Goal: Task Accomplishment & Management: Use online tool/utility

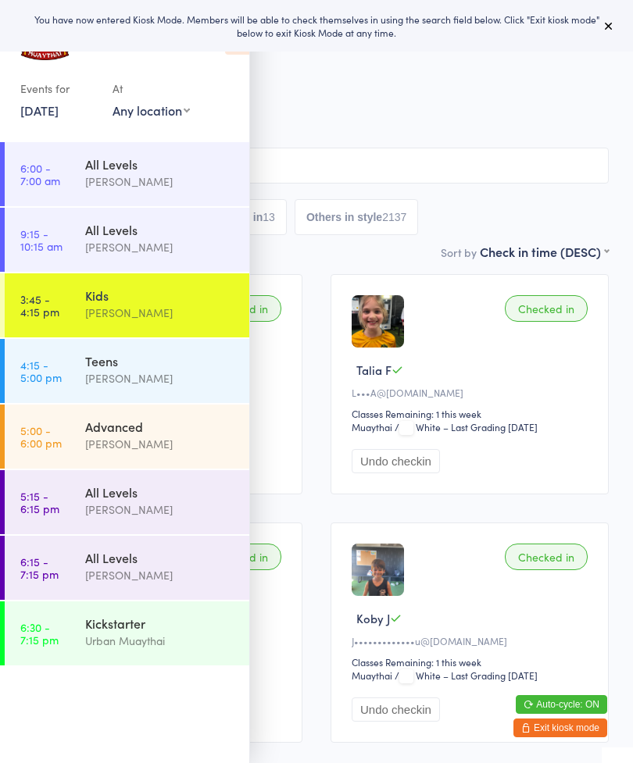
click at [610, 20] on icon at bounding box center [608, 26] width 12 height 12
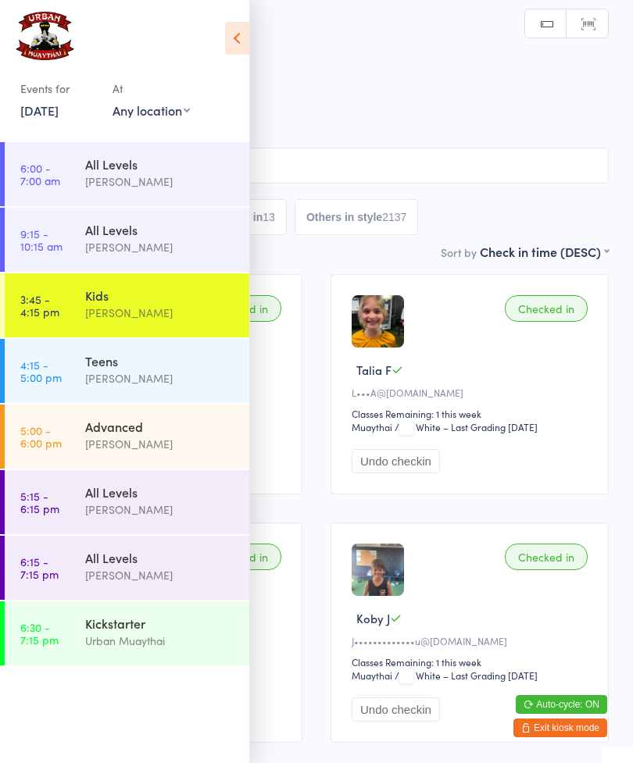
click at [246, 46] on icon at bounding box center [237, 38] width 24 height 33
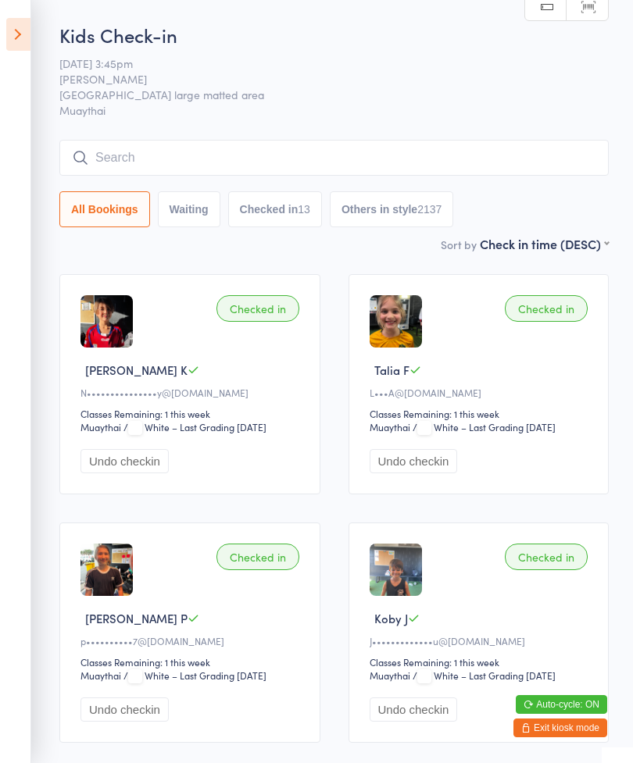
click at [359, 162] on input "search" at bounding box center [333, 158] width 549 height 36
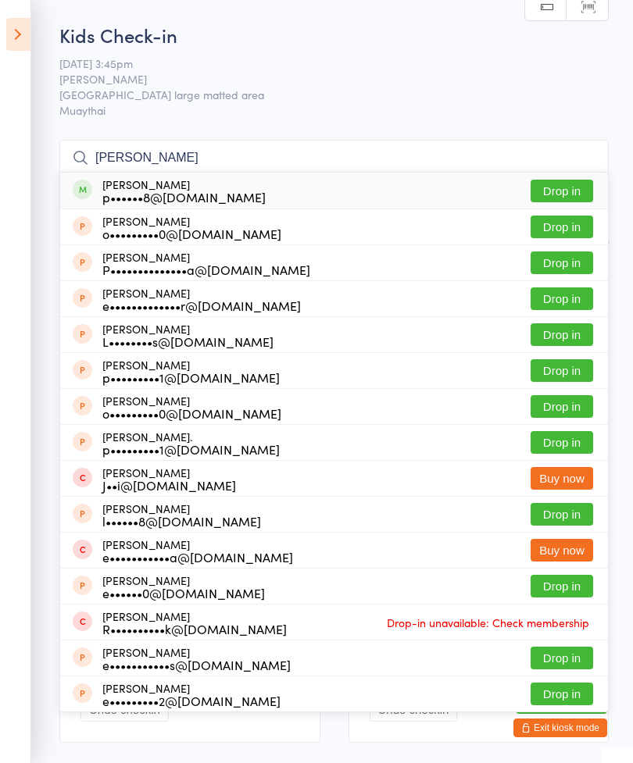
type input "[PERSON_NAME]"
click at [569, 199] on button "Drop in" at bounding box center [561, 191] width 62 height 23
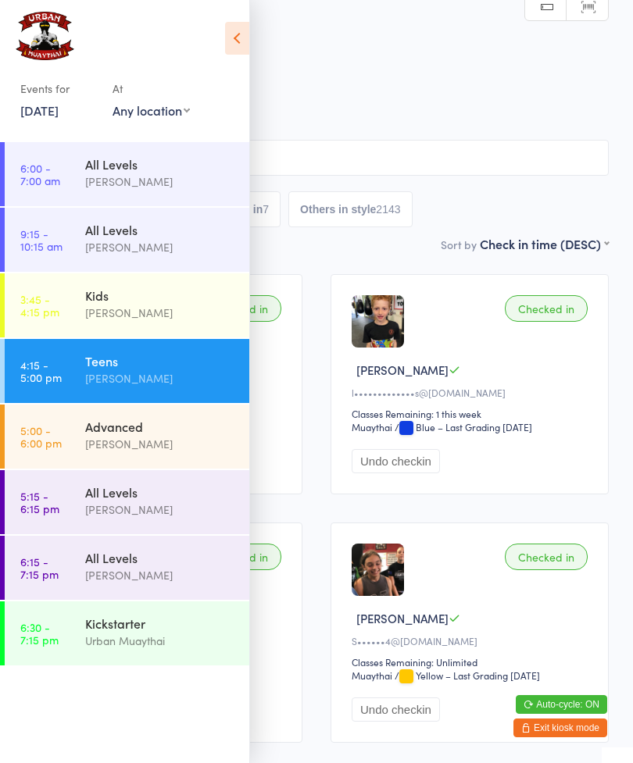
click at [240, 32] on icon at bounding box center [237, 38] width 24 height 33
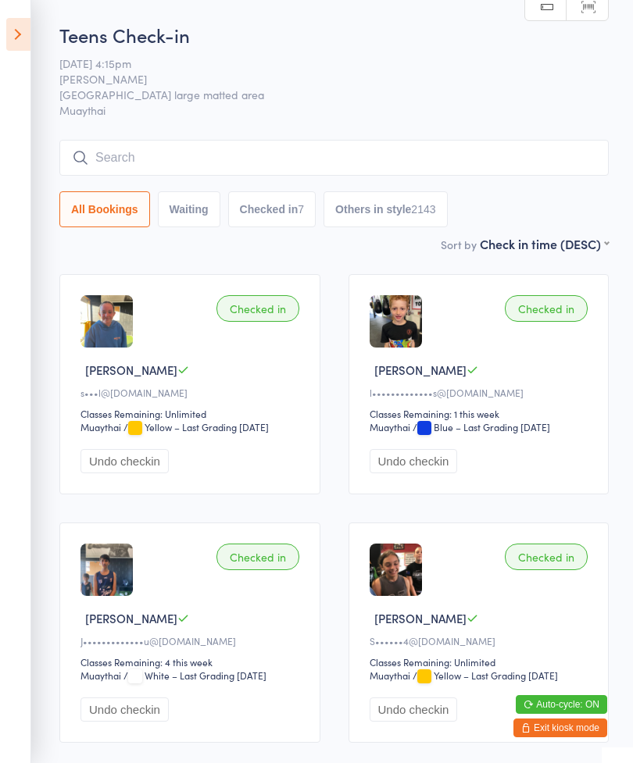
click at [20, 33] on icon at bounding box center [18, 34] width 24 height 33
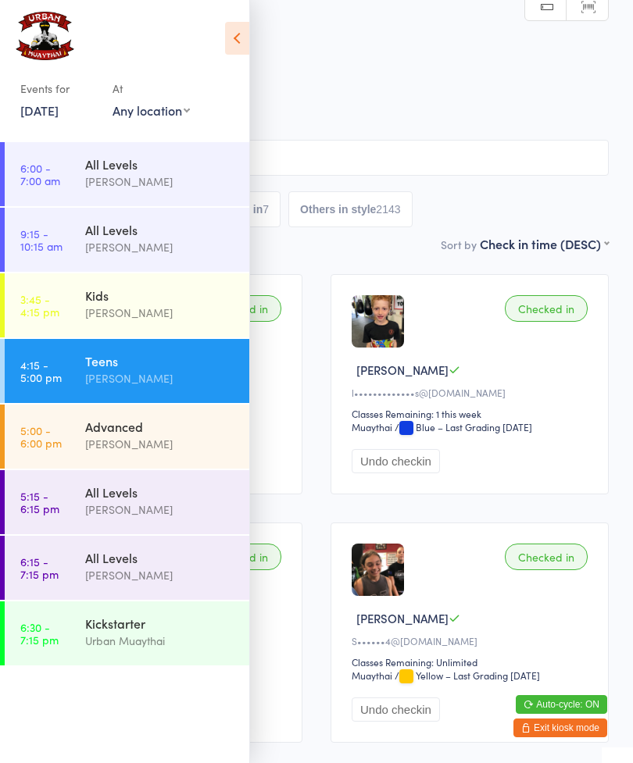
click at [65, 312] on link "3:45 - 4:15 pm Kids [PERSON_NAME]" at bounding box center [127, 305] width 244 height 64
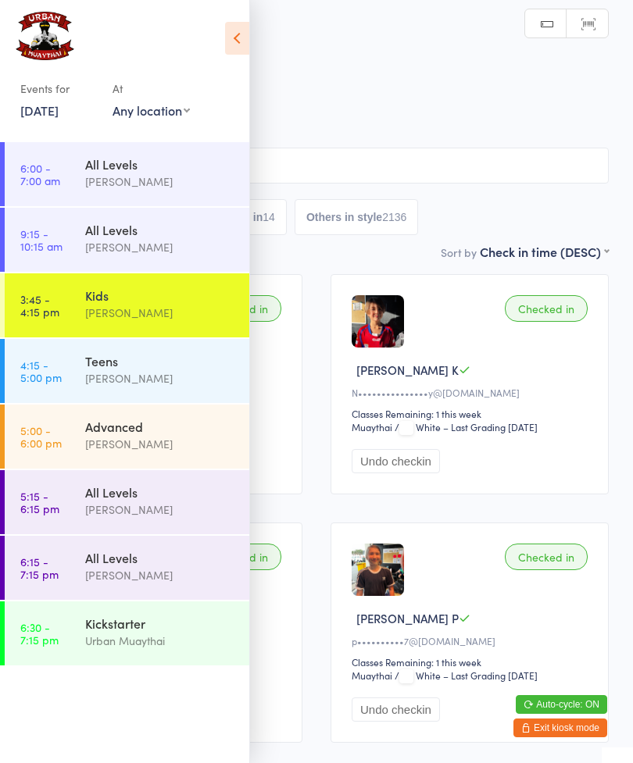
click at [235, 27] on icon at bounding box center [237, 38] width 24 height 33
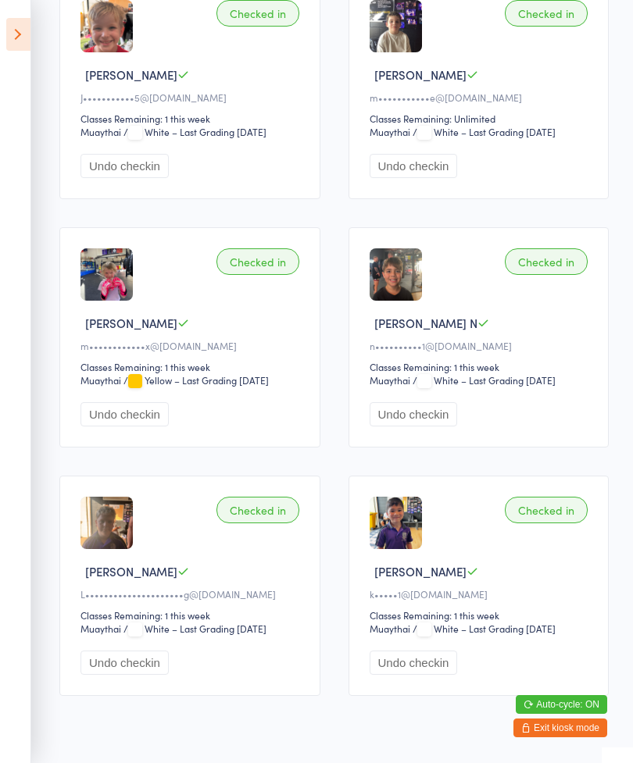
scroll to position [1294, 0]
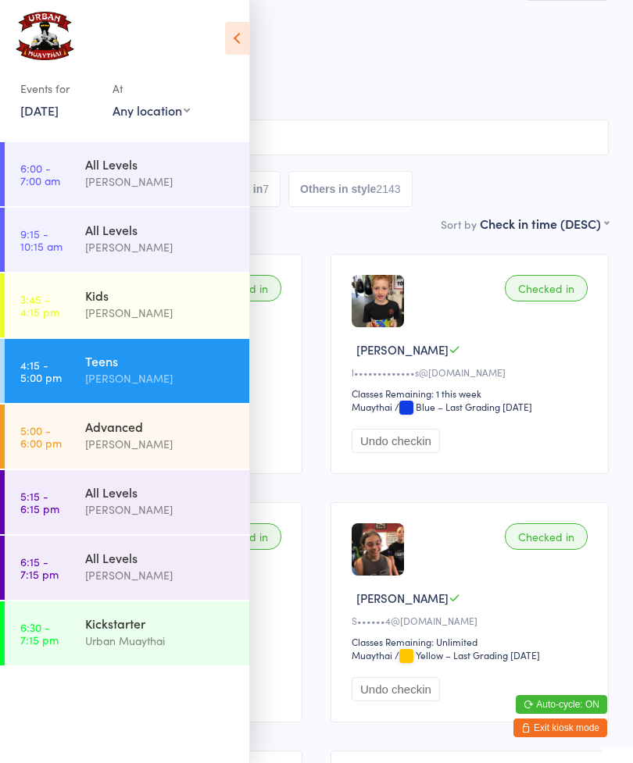
scroll to position [21, 0]
click at [241, 37] on icon at bounding box center [237, 38] width 24 height 33
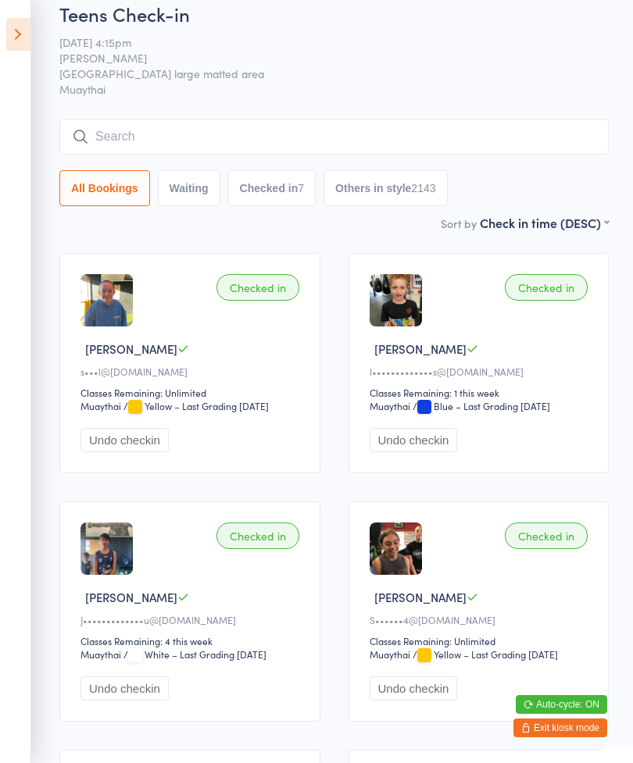
click at [23, 30] on icon at bounding box center [18, 34] width 24 height 33
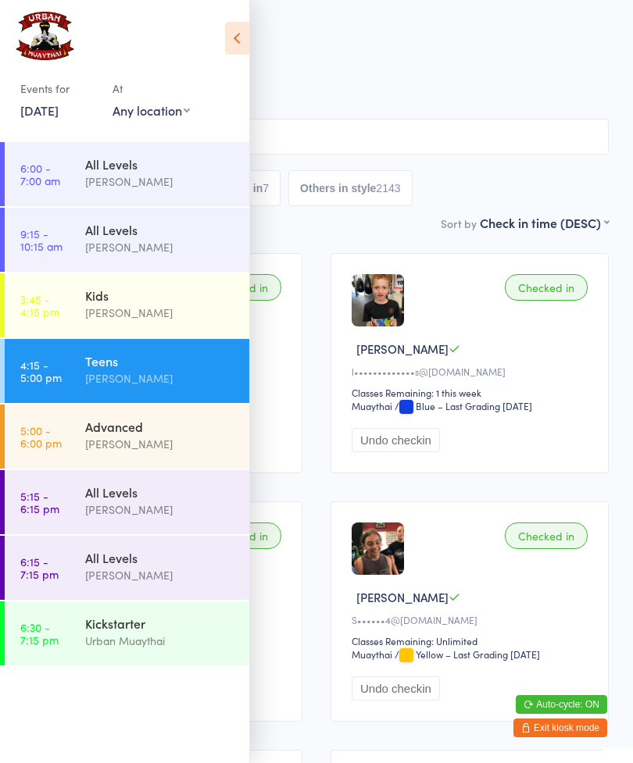
click at [219, 307] on div "[PERSON_NAME]" at bounding box center [160, 313] width 151 height 18
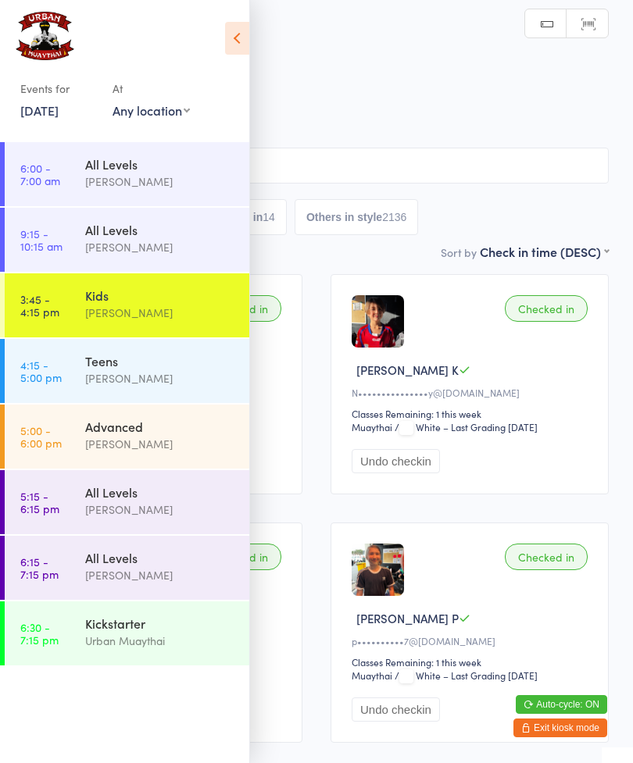
click at [232, 43] on icon at bounding box center [237, 38] width 24 height 33
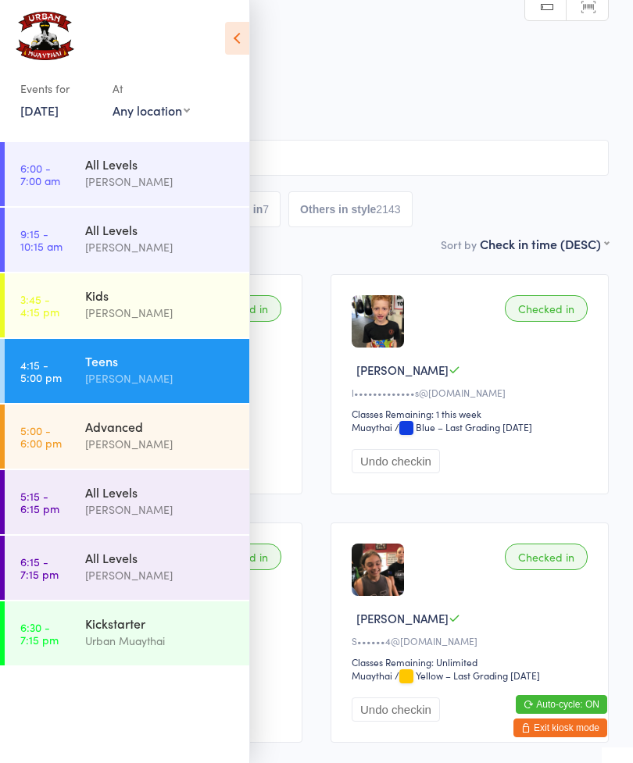
click at [83, 298] on link "3:45 - 4:15 pm Kids [PERSON_NAME]" at bounding box center [127, 305] width 244 height 64
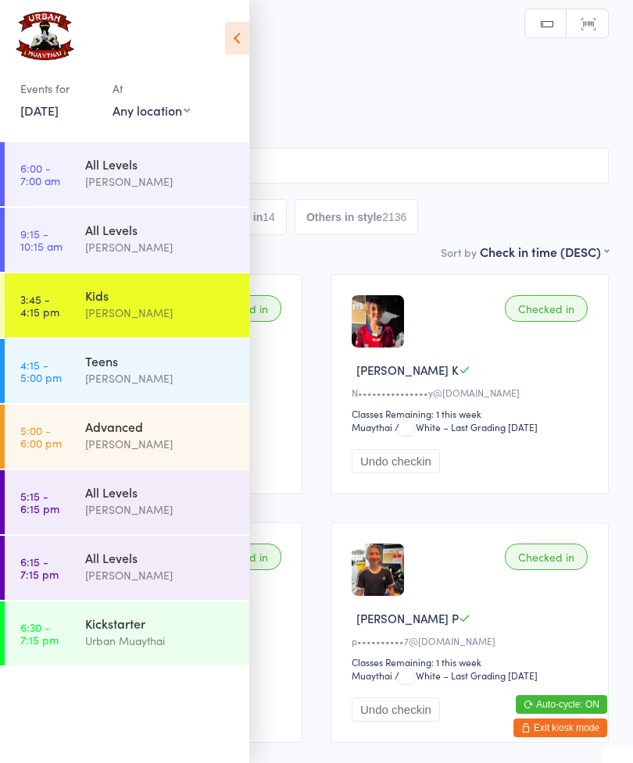
click at [230, 32] on icon at bounding box center [237, 38] width 24 height 33
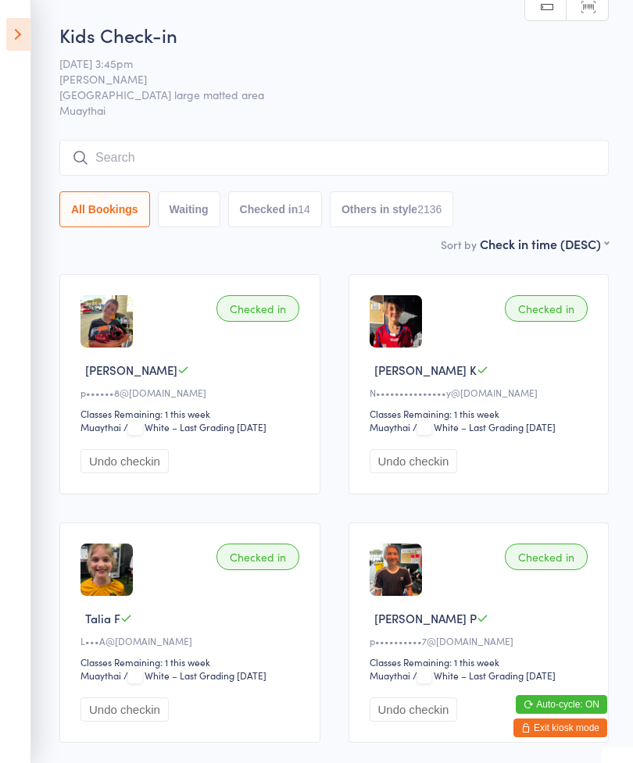
click at [115, 155] on input "search" at bounding box center [333, 158] width 549 height 36
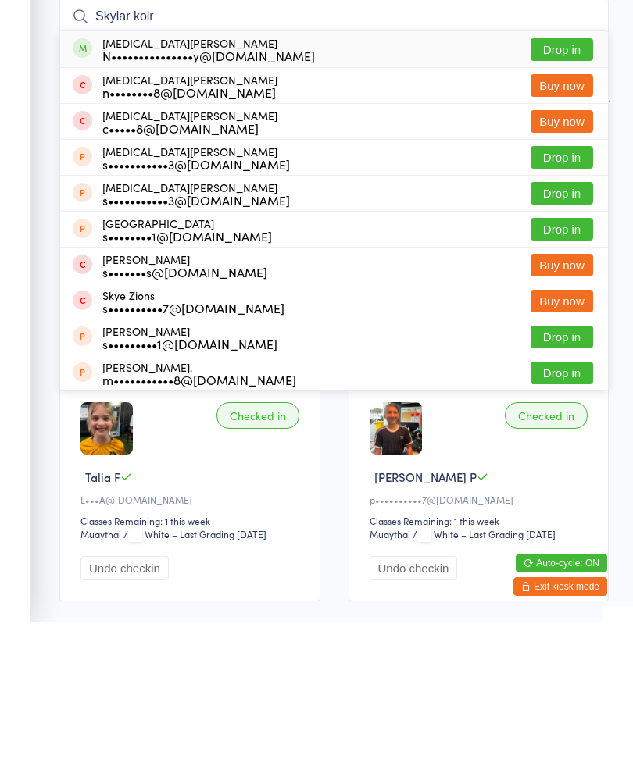
type input "Skylar kolr"
click at [567, 180] on button "Drop in" at bounding box center [561, 191] width 62 height 23
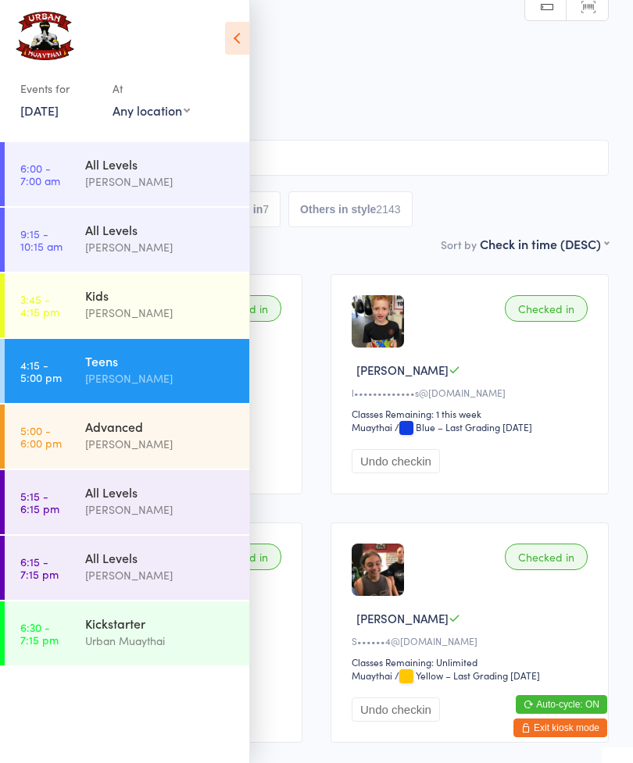
click at [233, 40] on icon at bounding box center [237, 38] width 24 height 33
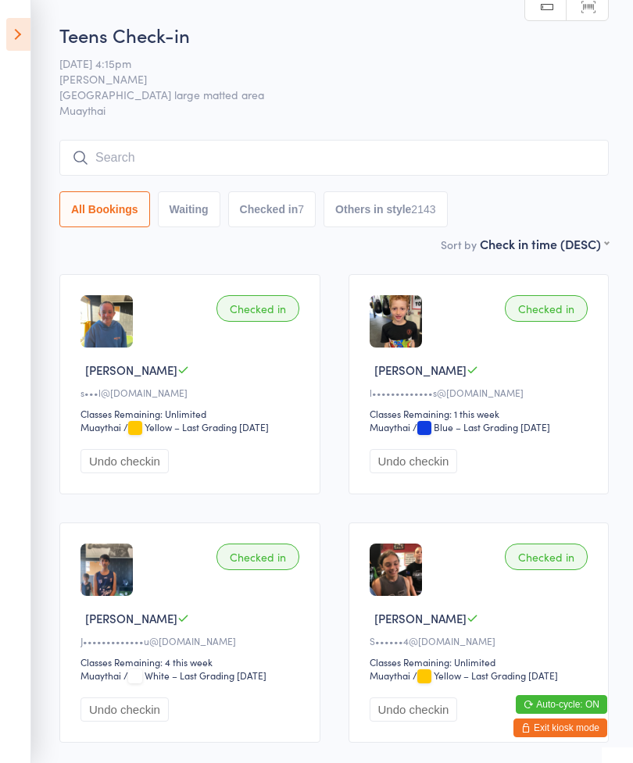
click at [544, 736] on button "Exit kiosk mode" at bounding box center [560, 728] width 94 height 19
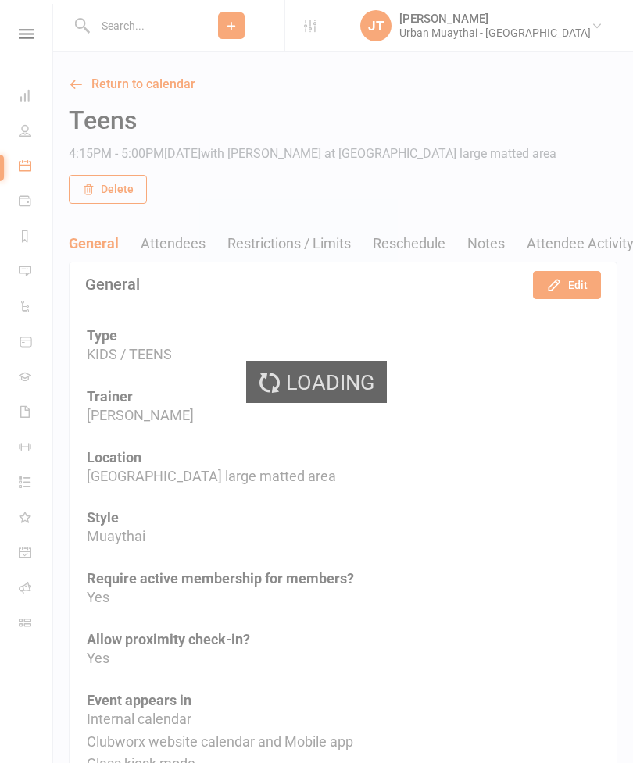
click at [109, 20] on div "Loading" at bounding box center [316, 381] width 633 height 763
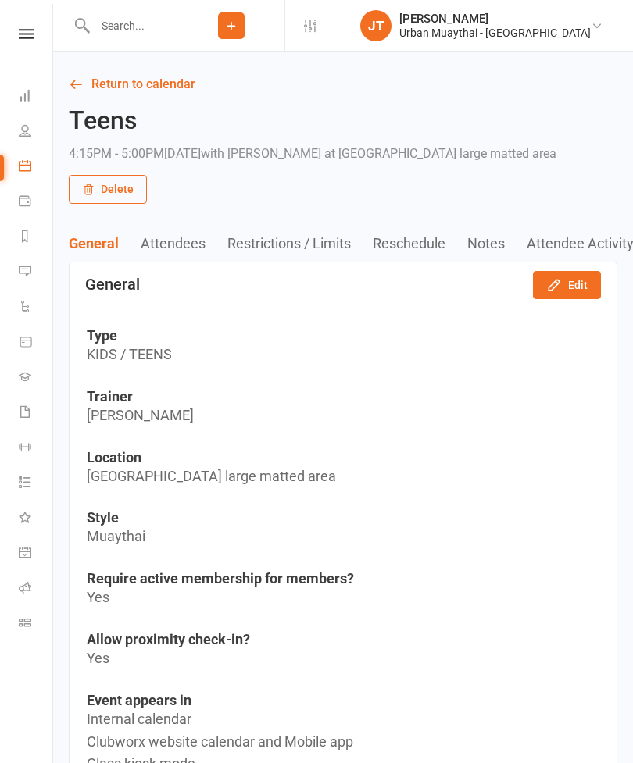
click at [130, 30] on input "text" at bounding box center [134, 26] width 88 height 22
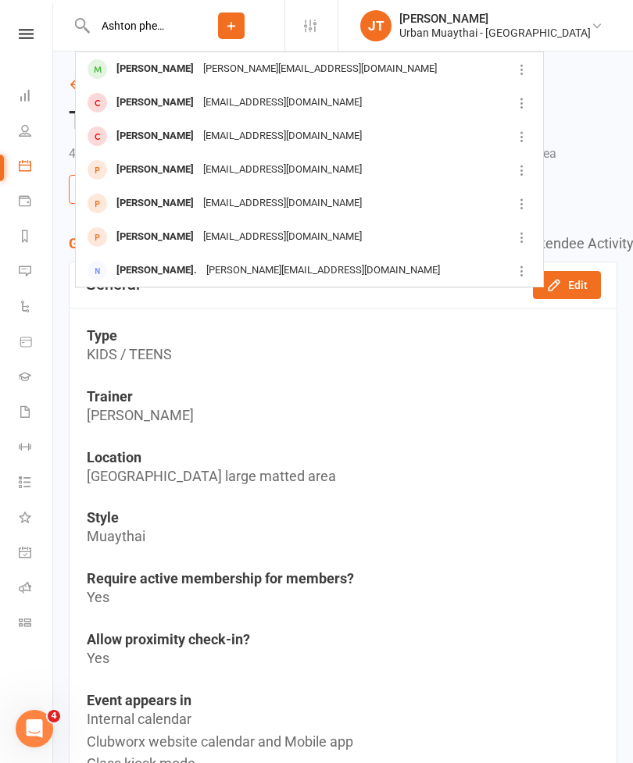
type input "Ashton phelsn"
click at [323, 74] on div "Ashton Phelan mel@ztr.com.au" at bounding box center [292, 69] width 430 height 32
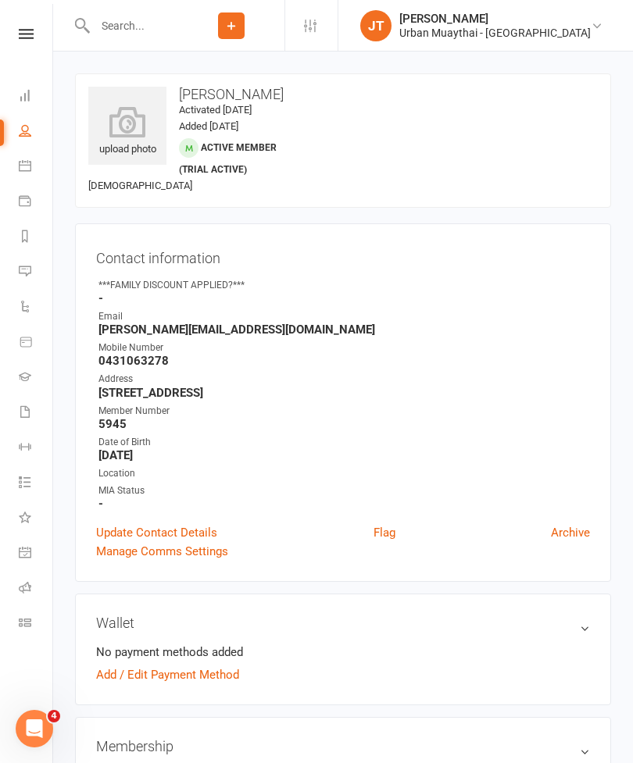
click at [133, 133] on icon at bounding box center [127, 121] width 78 height 31
click at [26, 631] on link "Class check-in" at bounding box center [36, 624] width 35 height 35
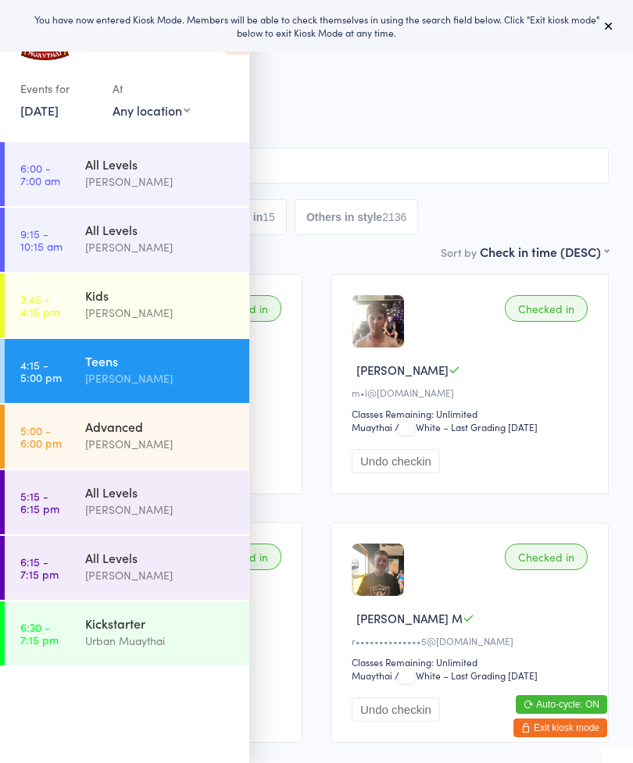
click at [615, 18] on button at bounding box center [608, 25] width 19 height 19
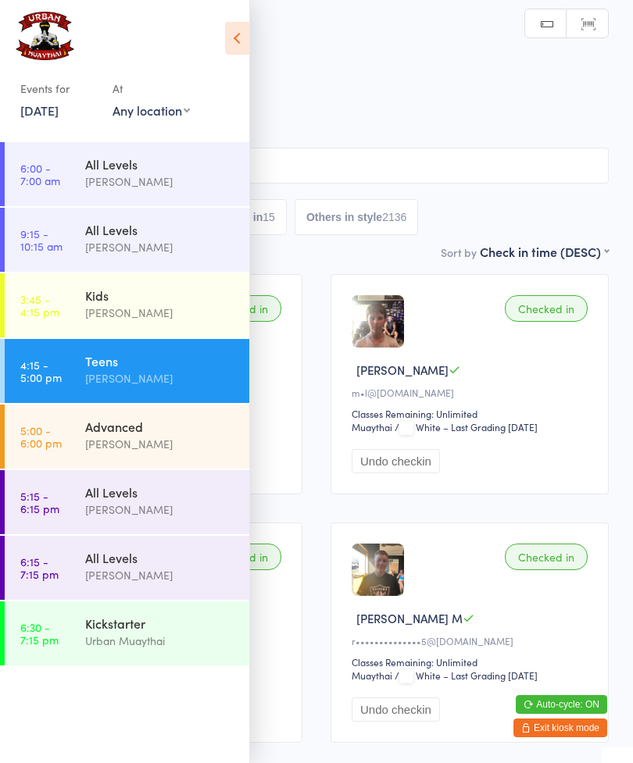
click at [237, 34] on icon at bounding box center [237, 38] width 24 height 33
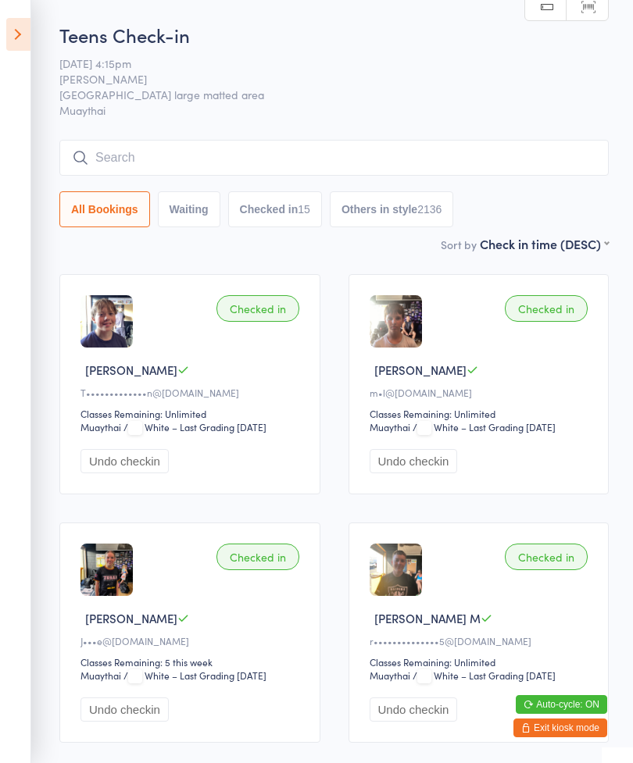
click at [113, 166] on input "search" at bounding box center [333, 158] width 549 height 36
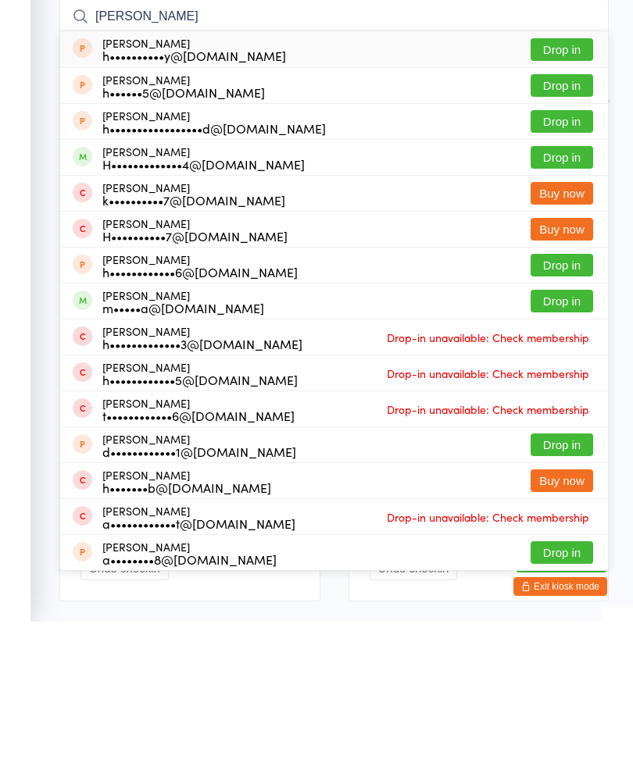
type input "Harry"
click at [564, 431] on button "Drop in" at bounding box center [561, 442] width 62 height 23
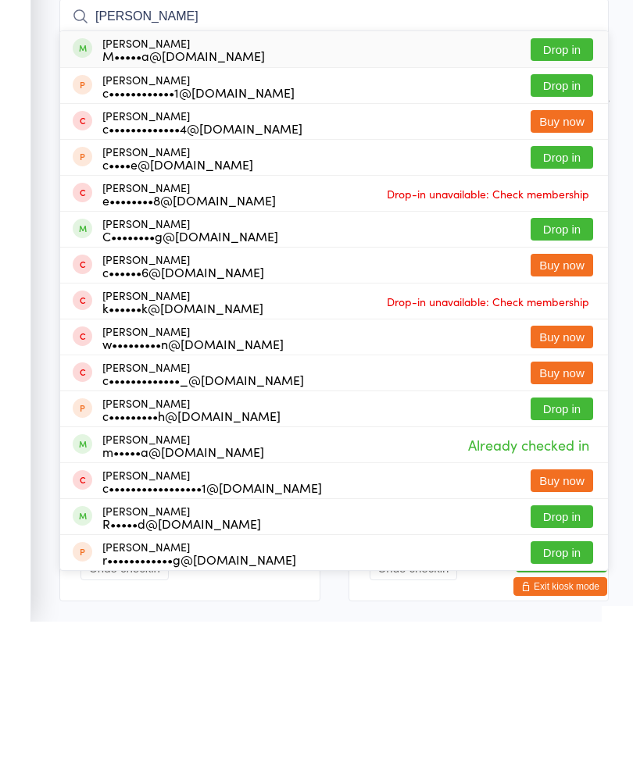
type input "Charlie walsh"
click at [563, 180] on button "Drop in" at bounding box center [561, 191] width 62 height 23
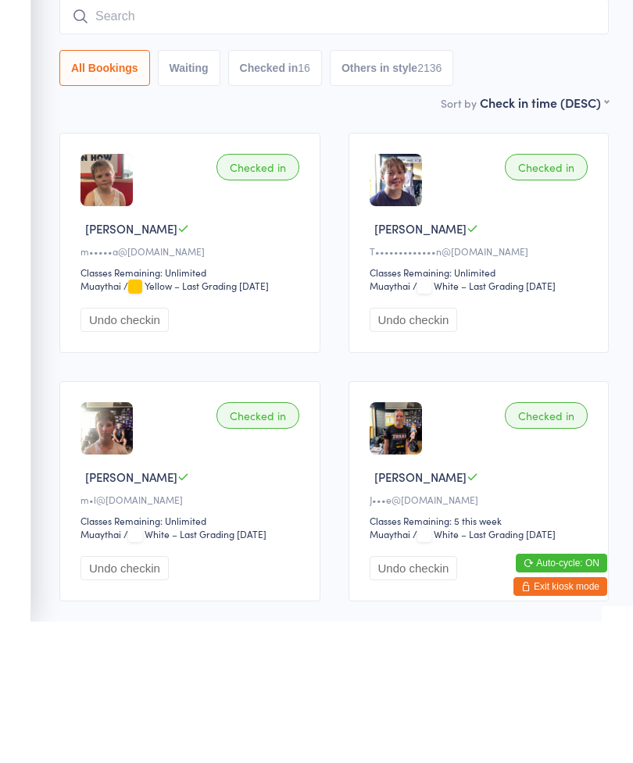
scroll to position [141, 0]
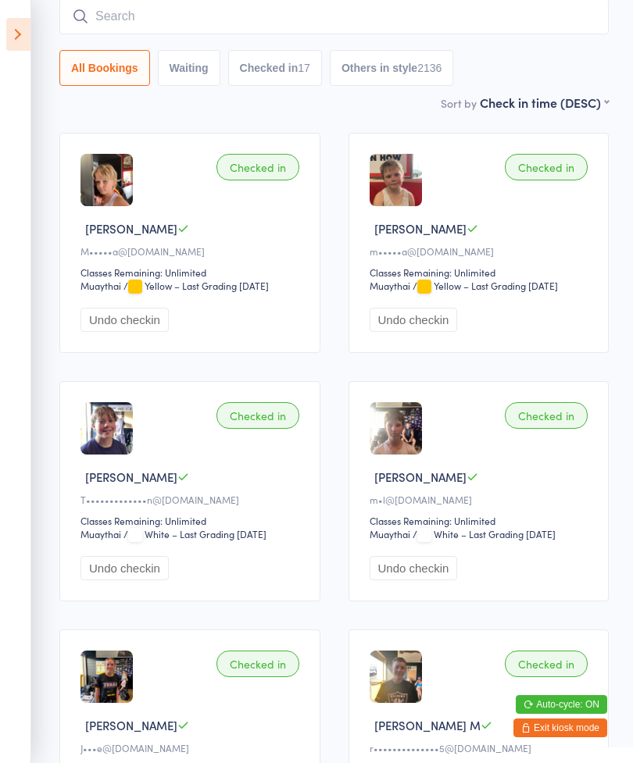
click at [120, 24] on input "search" at bounding box center [333, 16] width 549 height 36
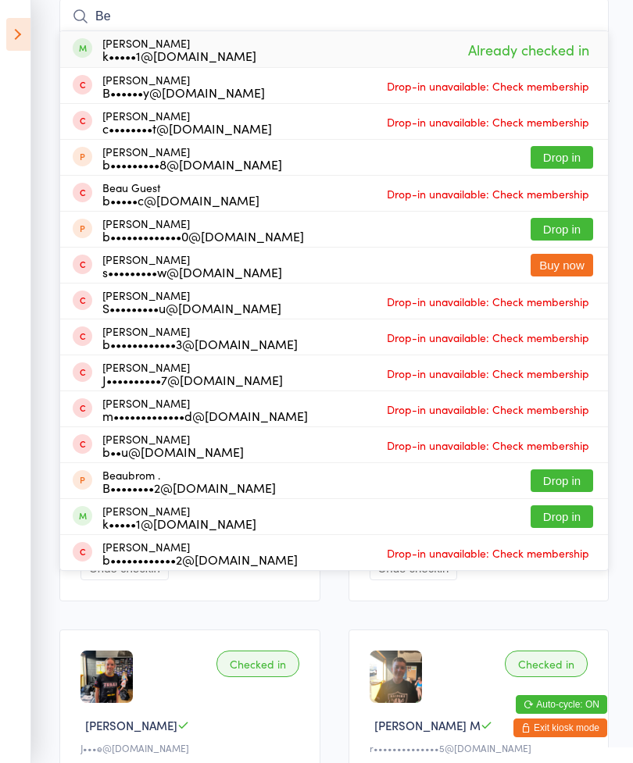
type input "B"
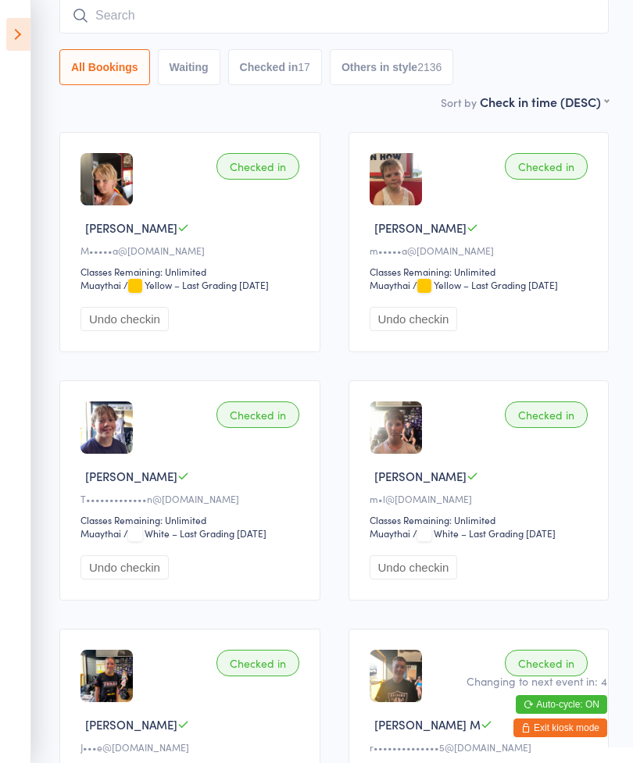
scroll to position [137, 0]
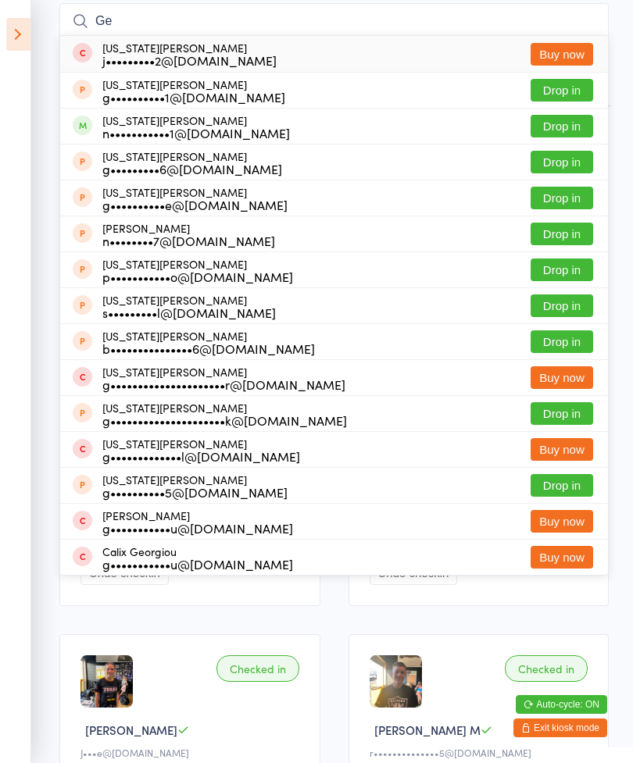
type input "G"
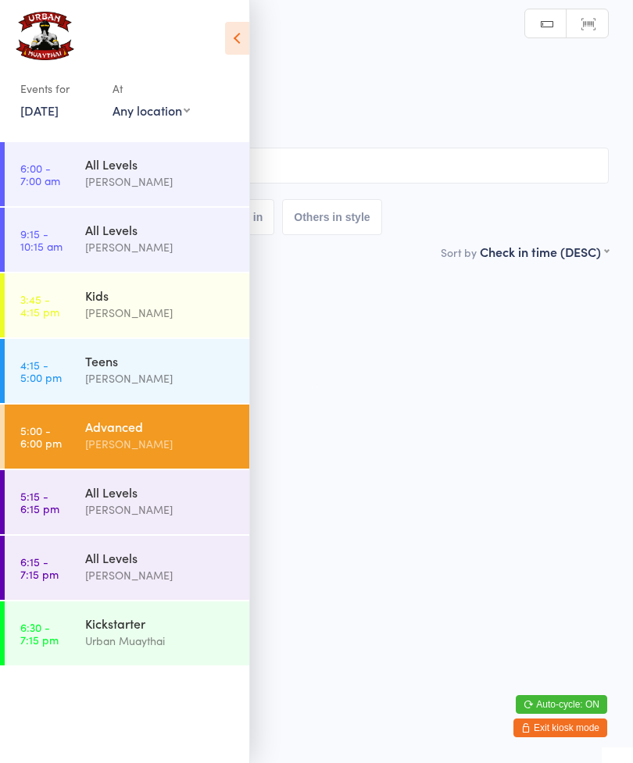
click at [588, 570] on html "You have now entered Kiosk Mode. Members will be able to check themselves in us…" at bounding box center [316, 381] width 633 height 763
click at [591, 572] on html "You have now entered Kiosk Mode. Members will be able to check themselves in us…" at bounding box center [316, 381] width 633 height 763
click at [73, 358] on link "4:15 - 5:00 pm Teens Brad Earnshaw" at bounding box center [127, 371] width 244 height 64
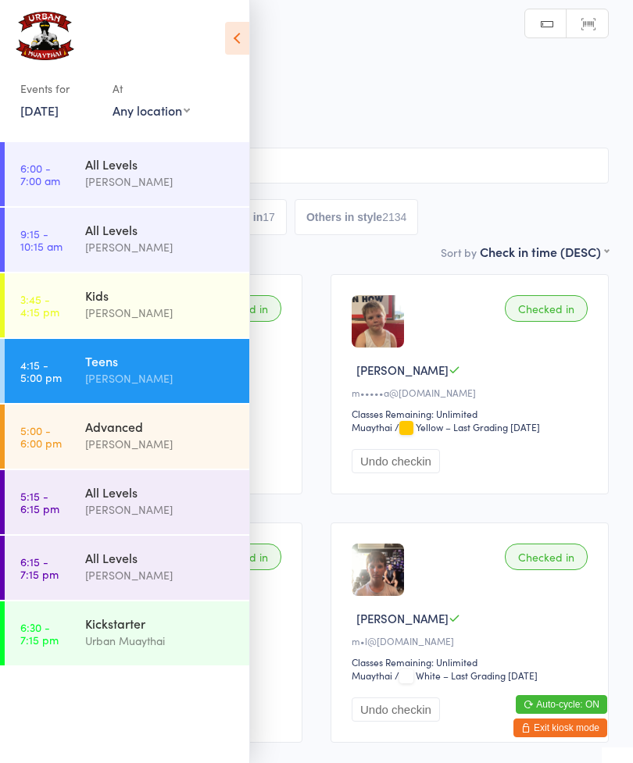
click at [231, 39] on icon at bounding box center [237, 38] width 24 height 33
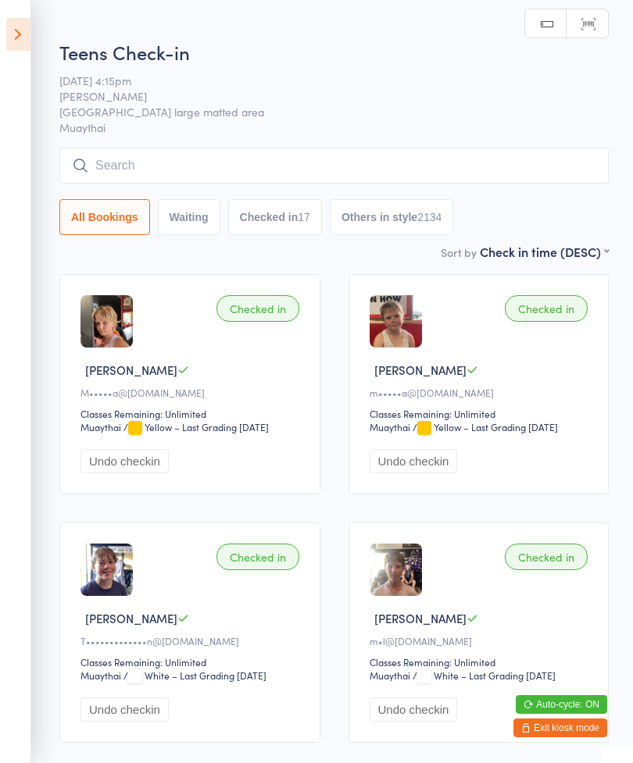
click at [476, 179] on input "search" at bounding box center [333, 166] width 549 height 36
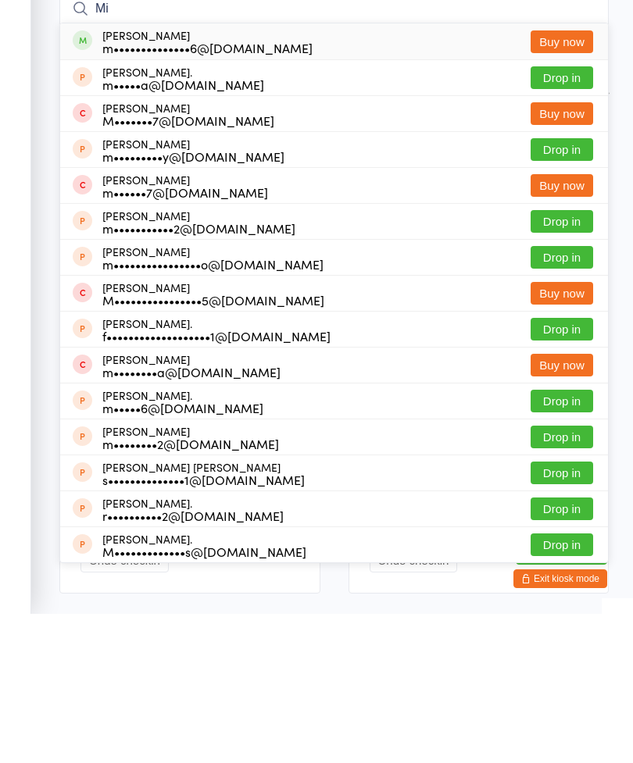
type input "M"
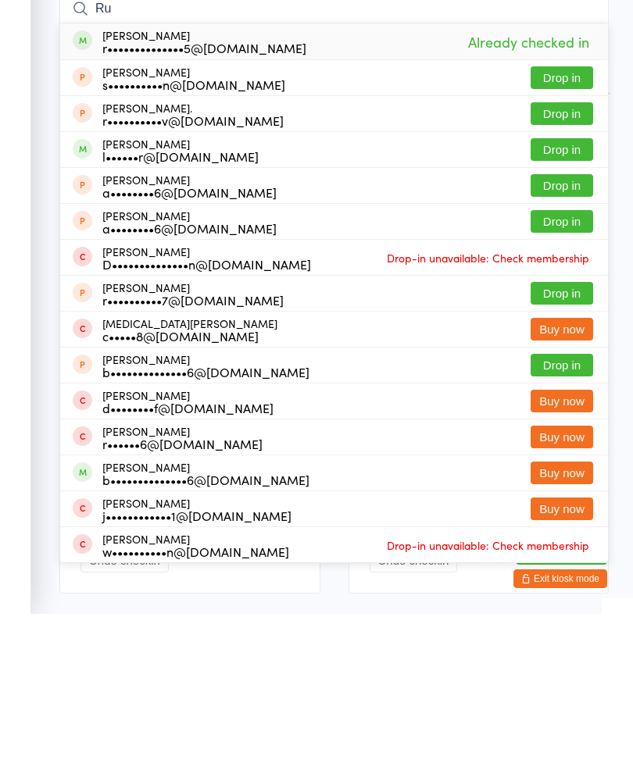
type input "R"
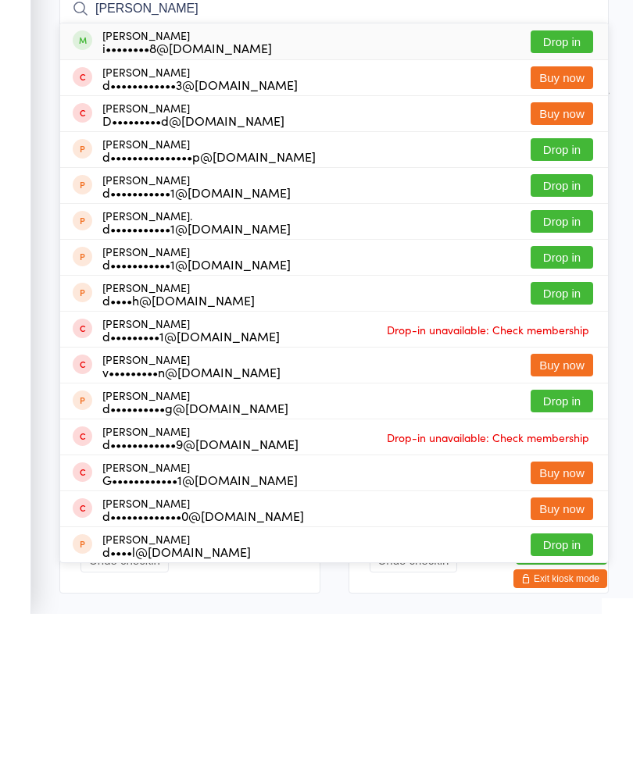
type input "Daniel hard"
click at [567, 180] on button "Drop in" at bounding box center [561, 191] width 62 height 23
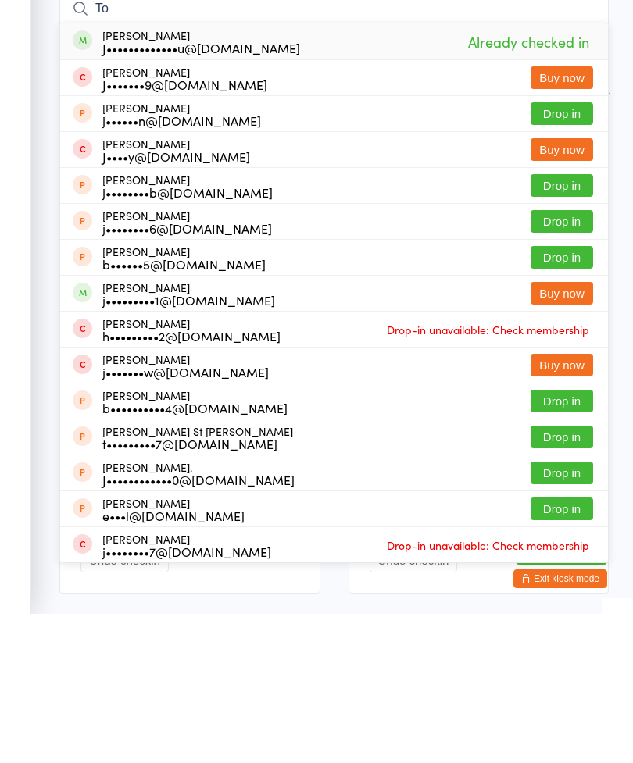
type input "T"
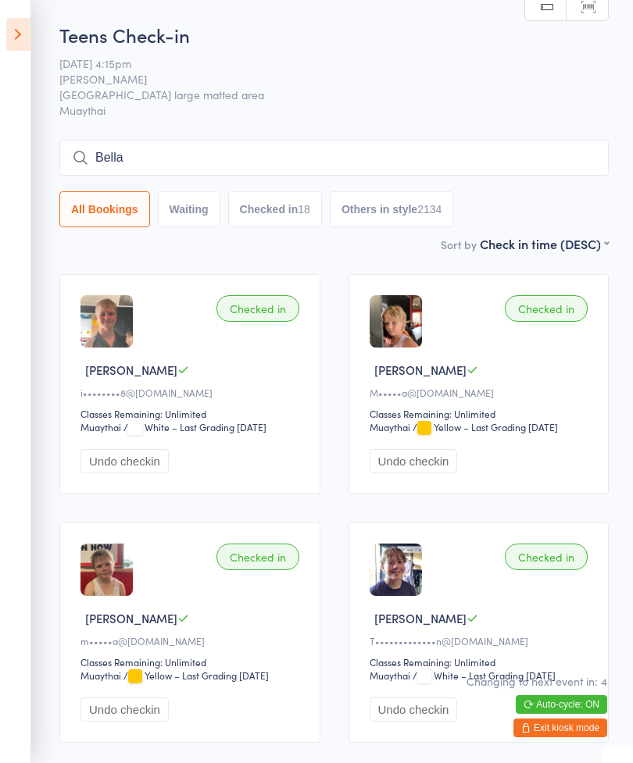
type input "Bella"
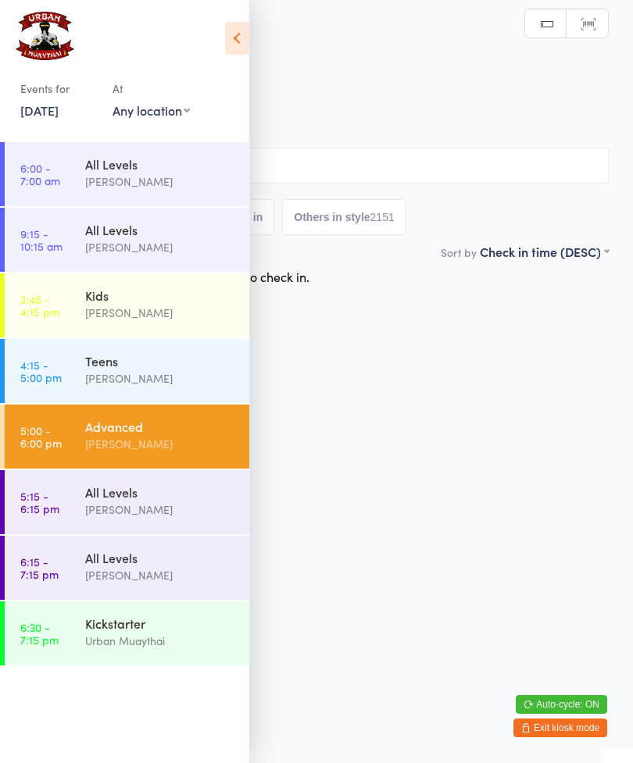
click at [155, 360] on div "Teens" at bounding box center [160, 360] width 151 height 17
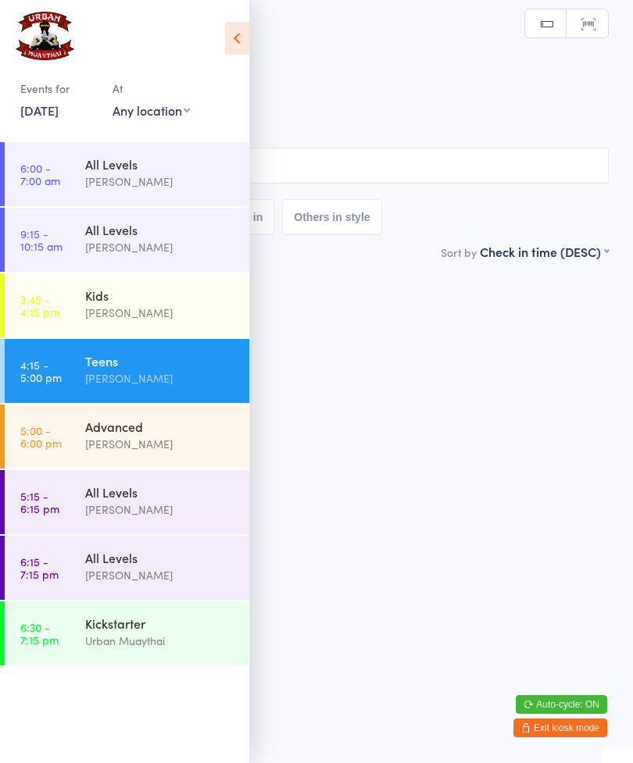
click at [240, 35] on icon at bounding box center [237, 38] width 24 height 33
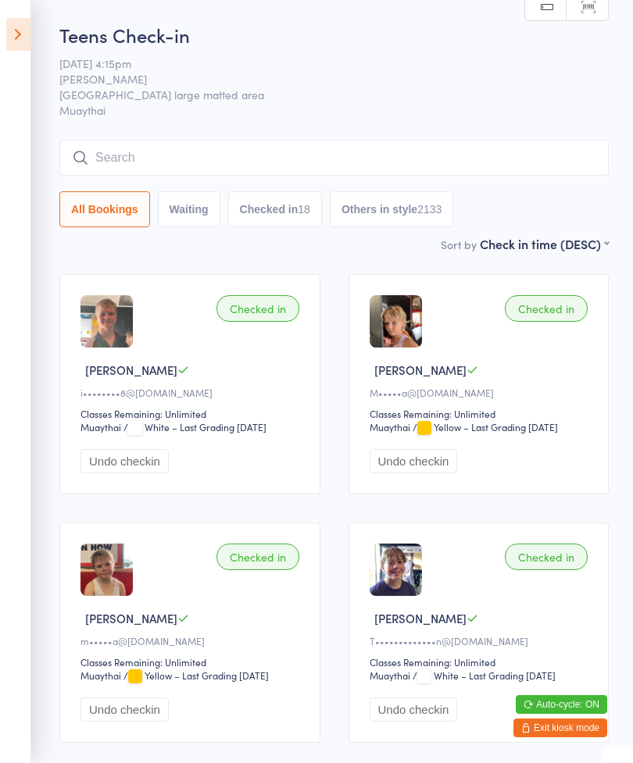
click at [116, 162] on input "search" at bounding box center [333, 158] width 549 height 36
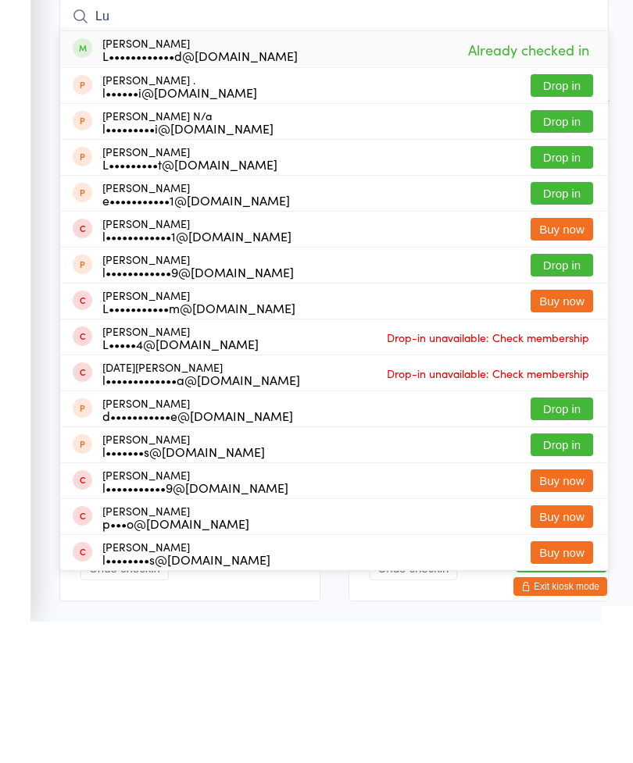
type input "L"
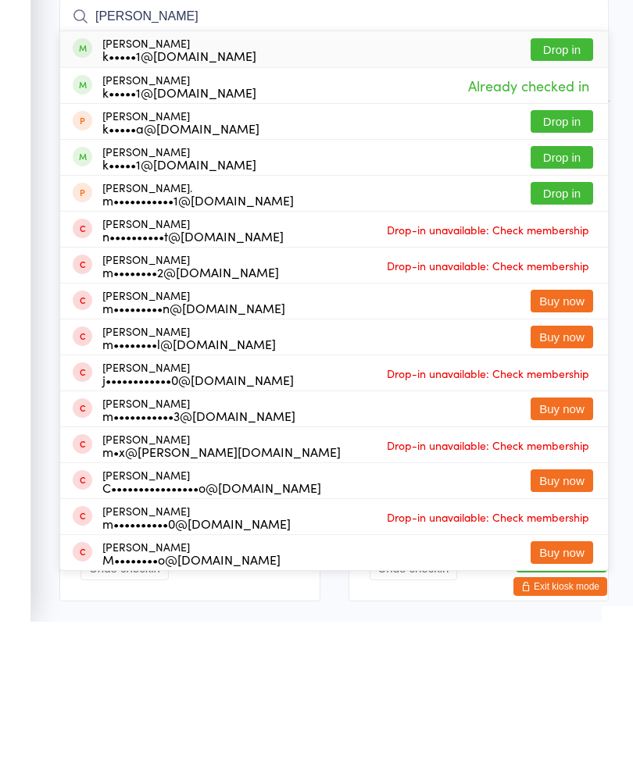
type input "Max dun"
click at [564, 180] on button "Drop in" at bounding box center [561, 191] width 62 height 23
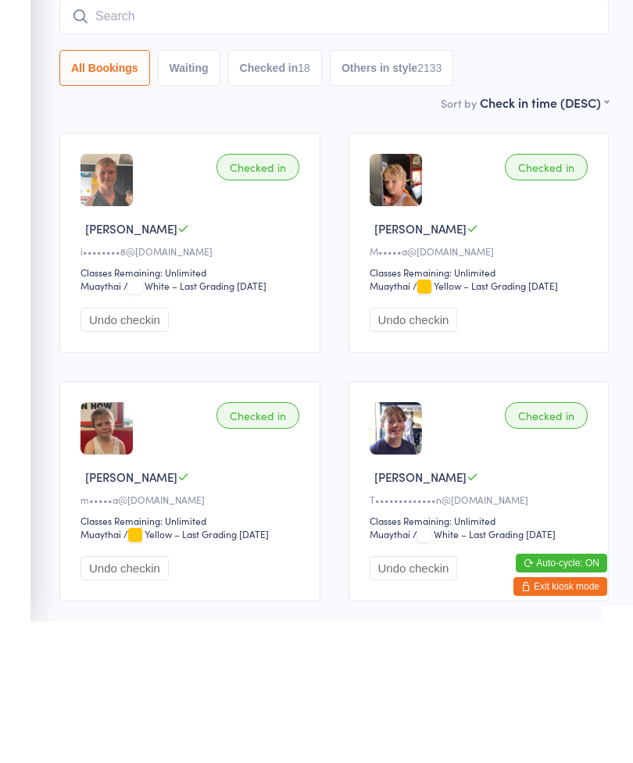
scroll to position [141, 0]
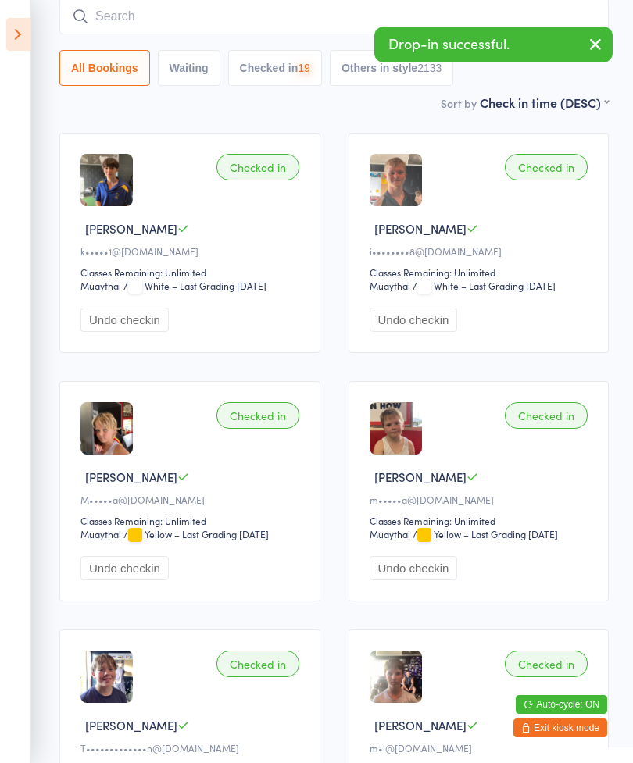
click at [319, 25] on input "search" at bounding box center [333, 16] width 549 height 36
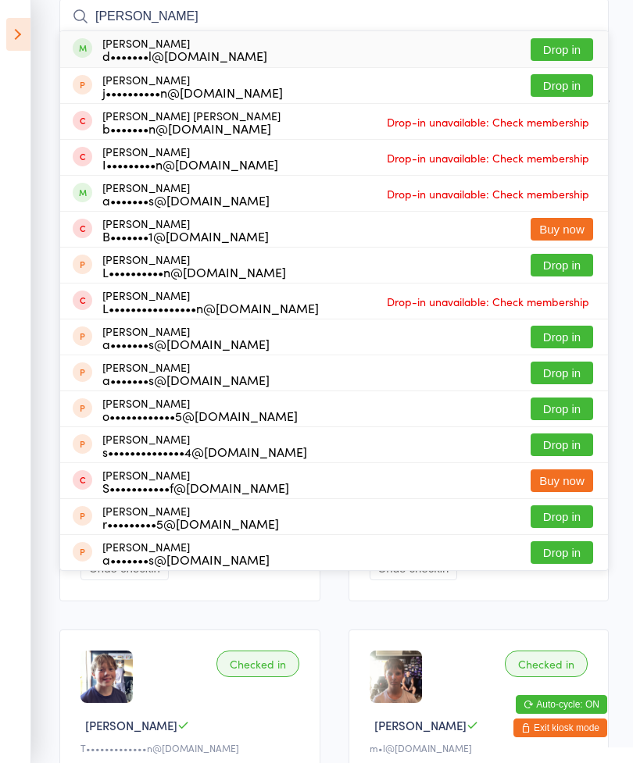
type input "Jay chapman"
click at [562, 54] on button "Drop in" at bounding box center [561, 49] width 62 height 23
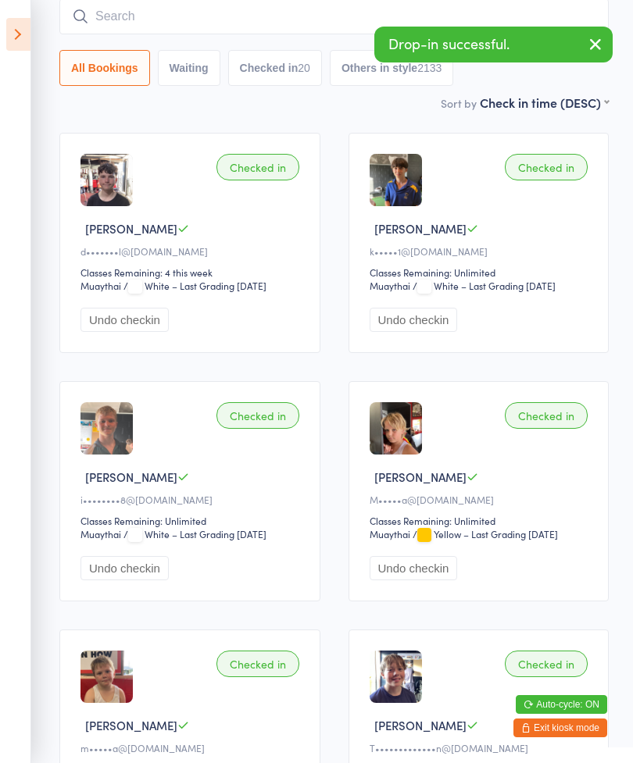
click at [288, 17] on input "search" at bounding box center [333, 16] width 549 height 36
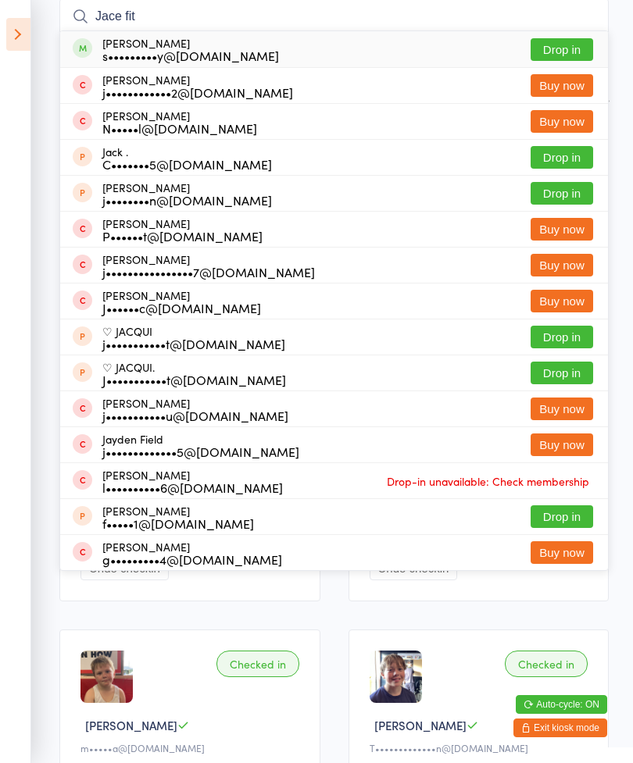
type input "Jace fit"
click at [566, 51] on button "Drop in" at bounding box center [561, 49] width 62 height 23
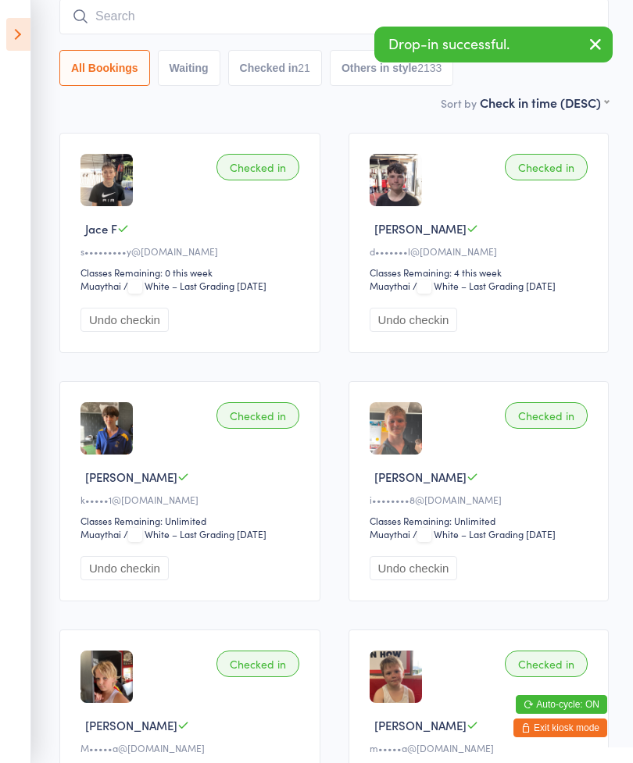
click at [239, 26] on input "search" at bounding box center [333, 16] width 549 height 36
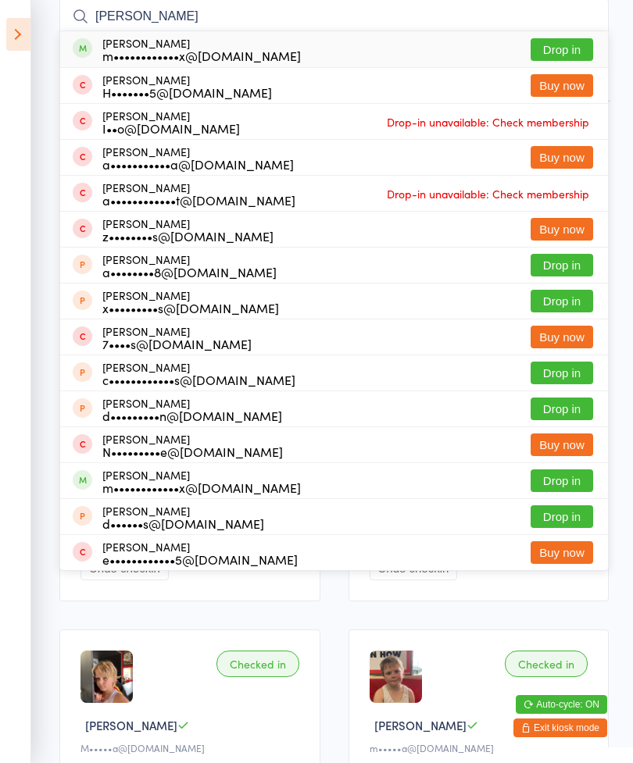
type input "Ethan harris"
click at [564, 59] on button "Drop in" at bounding box center [561, 49] width 62 height 23
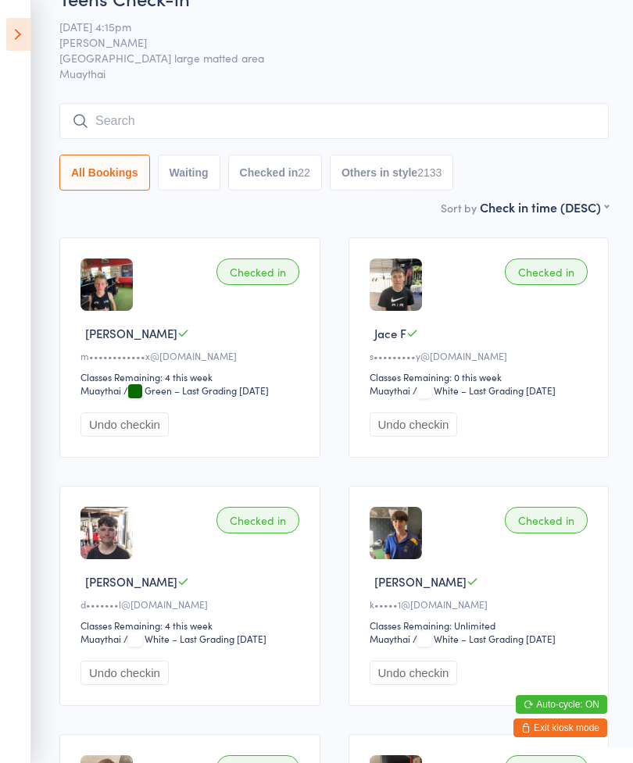
scroll to position [7, 0]
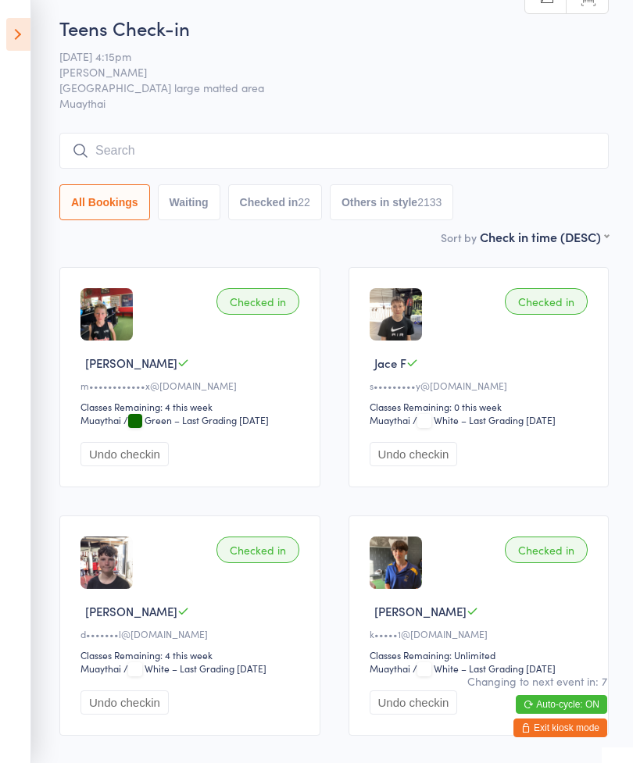
click at [108, 162] on input "search" at bounding box center [333, 151] width 549 height 36
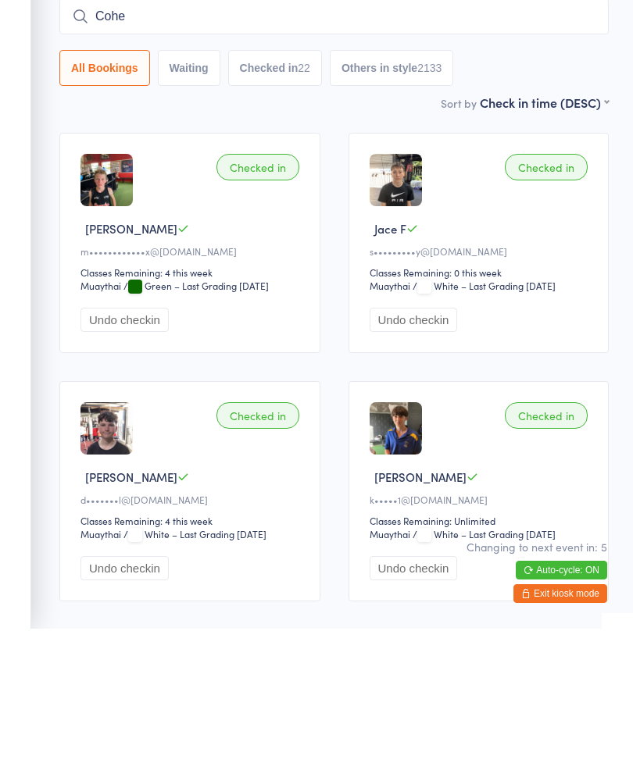
type input "Cohen"
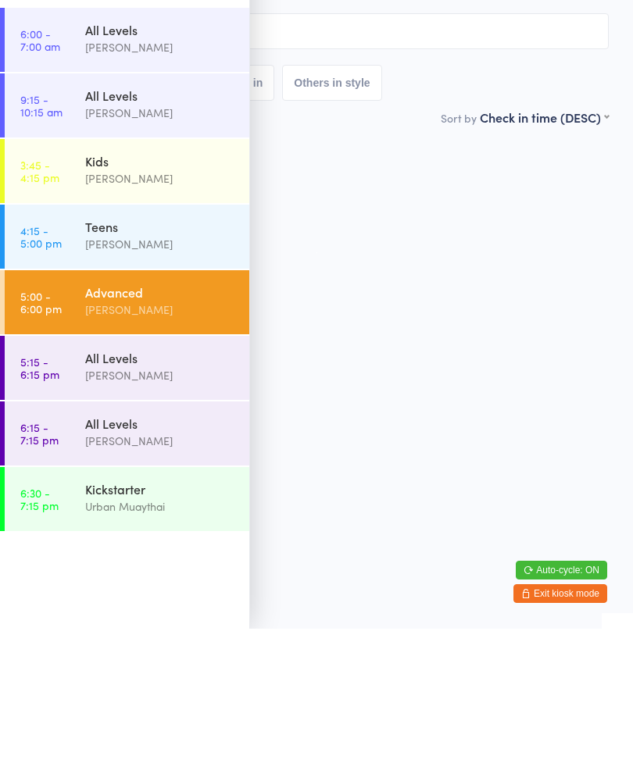
click at [560, 148] on input "search" at bounding box center [316, 166] width 584 height 36
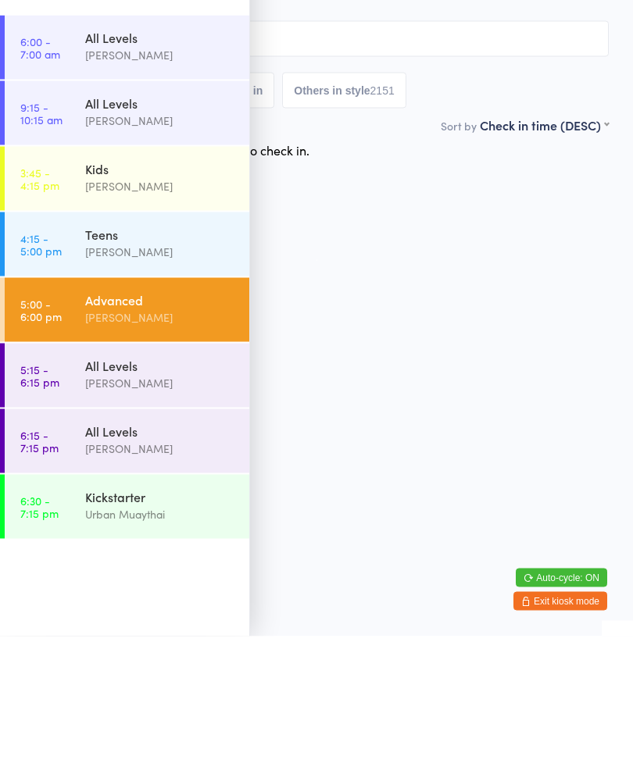
click at [72, 339] on link "4:15 - 5:00 pm Teens Brad Earnshaw" at bounding box center [127, 371] width 244 height 64
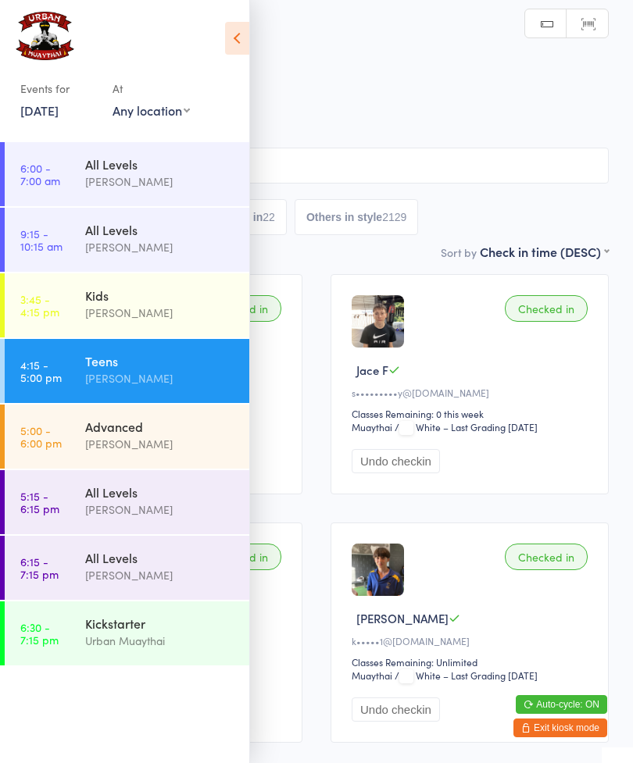
click at [232, 48] on icon at bounding box center [237, 38] width 24 height 33
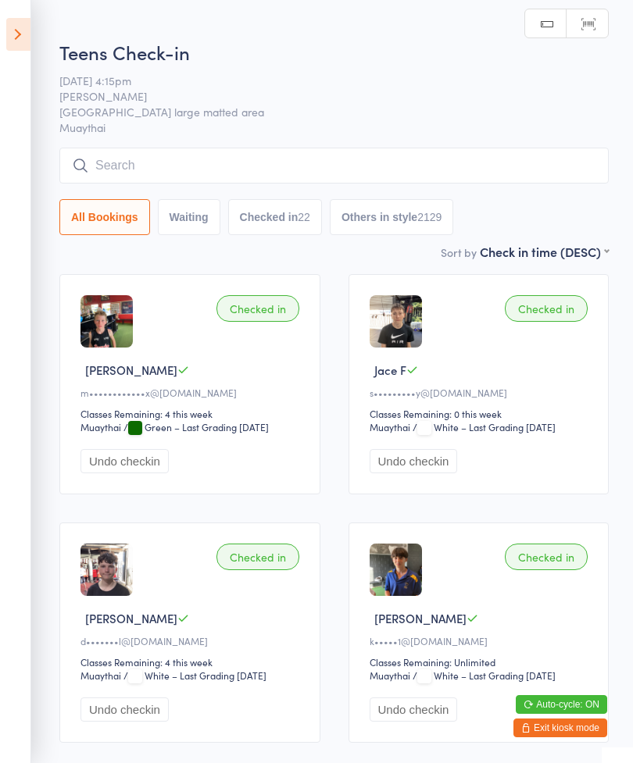
click at [130, 178] on input "search" at bounding box center [333, 166] width 549 height 36
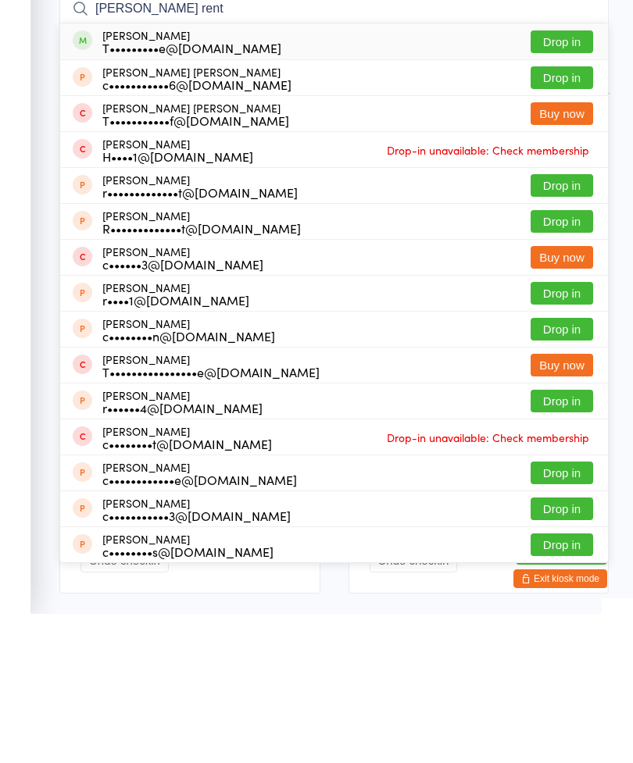
type input "Cohen rent"
click at [562, 180] on button "Drop in" at bounding box center [561, 191] width 62 height 23
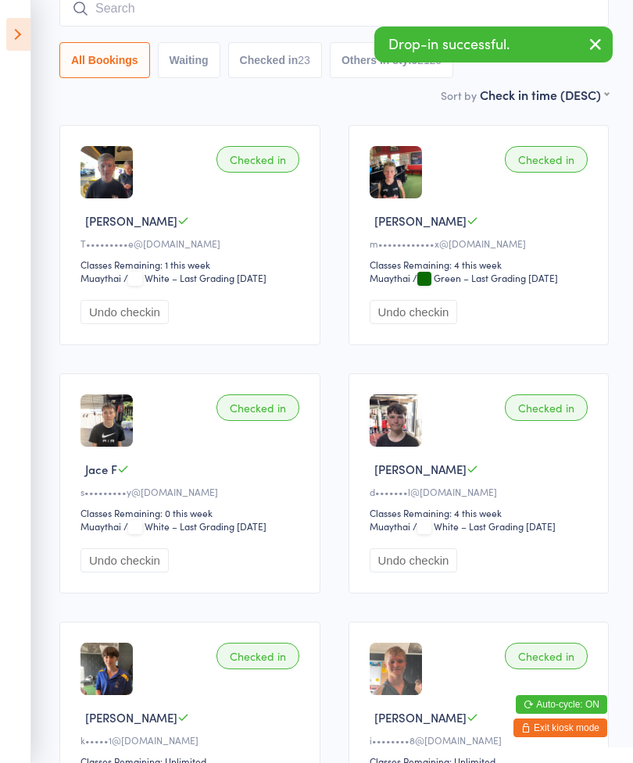
click at [23, 36] on icon at bounding box center [18, 34] width 24 height 33
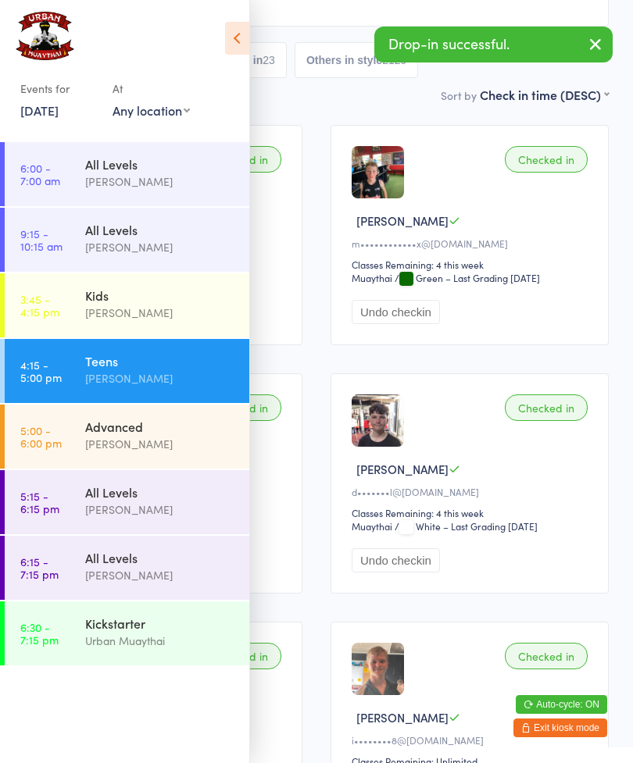
click at [123, 445] on div "[PERSON_NAME]" at bounding box center [160, 444] width 151 height 18
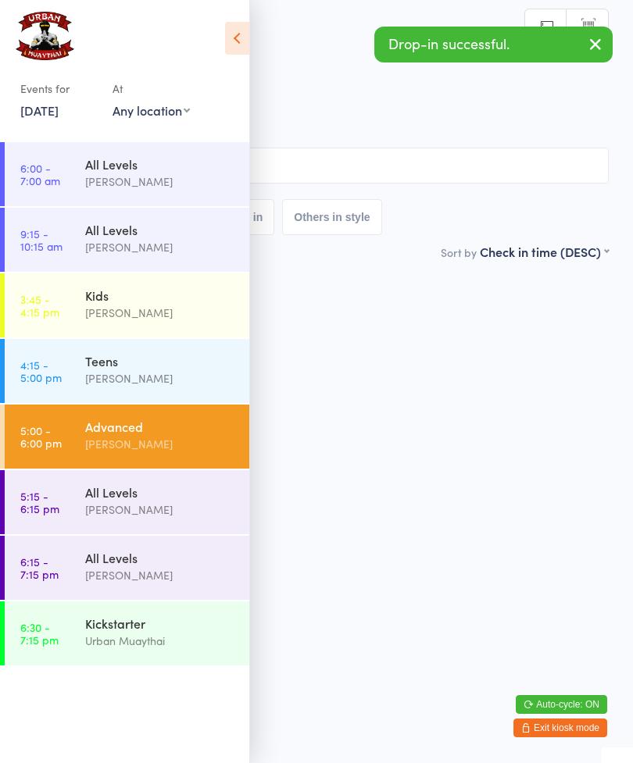
click at [233, 35] on icon at bounding box center [237, 38] width 24 height 33
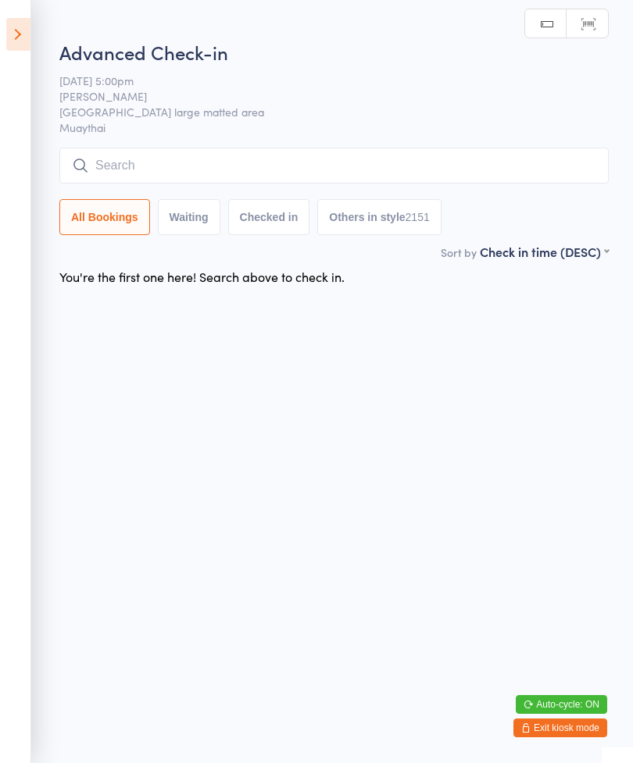
click at [24, 28] on icon at bounding box center [18, 34] width 24 height 33
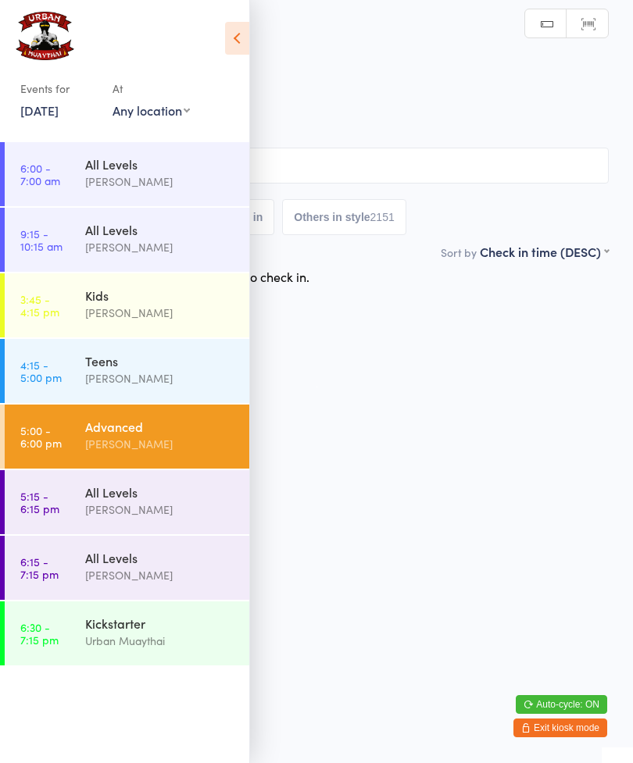
click at [161, 359] on div "Teens" at bounding box center [160, 360] width 151 height 17
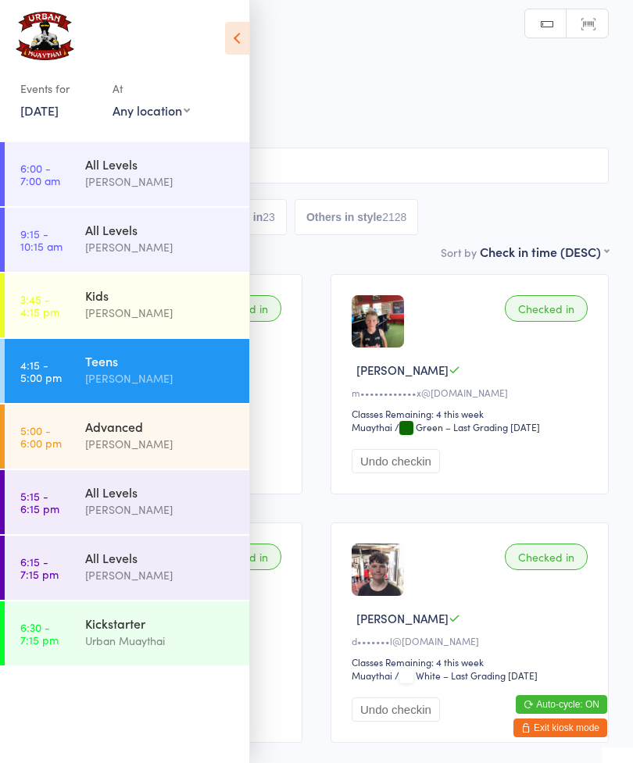
click at [235, 33] on icon at bounding box center [237, 38] width 24 height 33
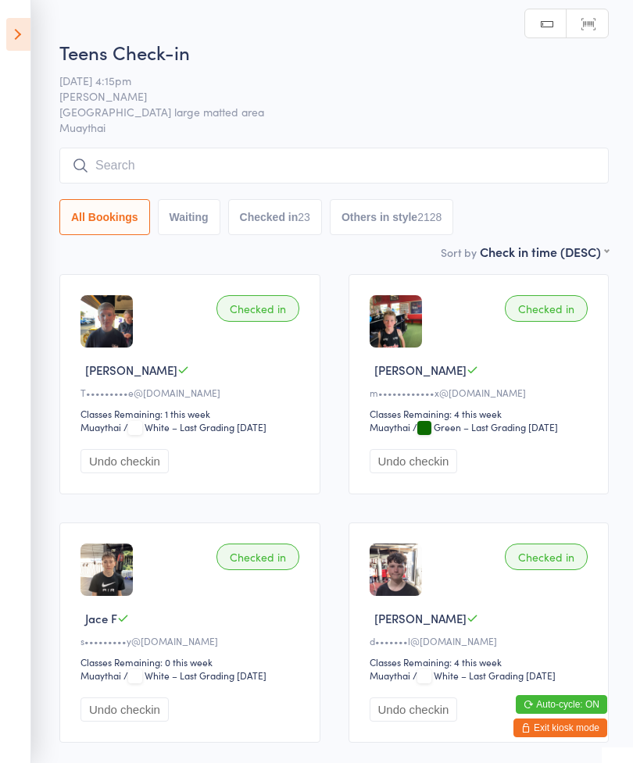
click at [173, 165] on input "search" at bounding box center [333, 166] width 549 height 36
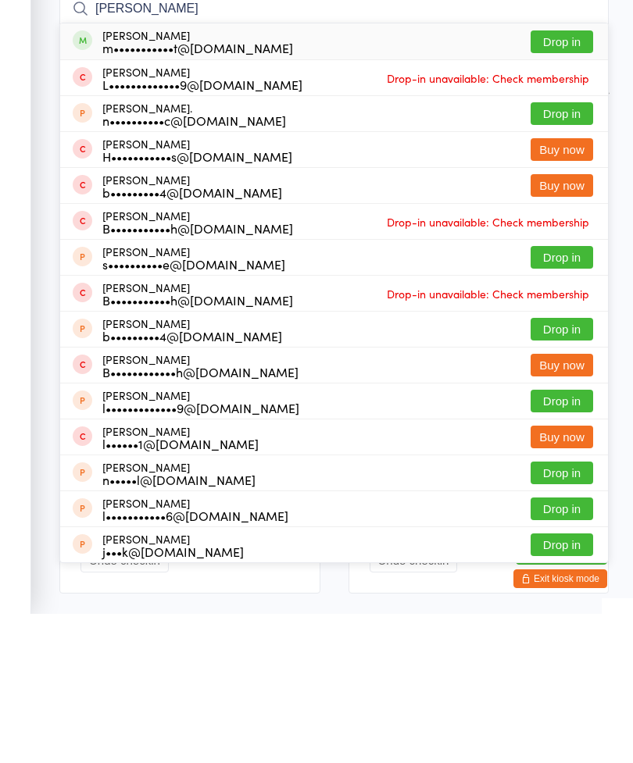
type input "Joseph burgess"
click at [563, 180] on button "Drop in" at bounding box center [561, 191] width 62 height 23
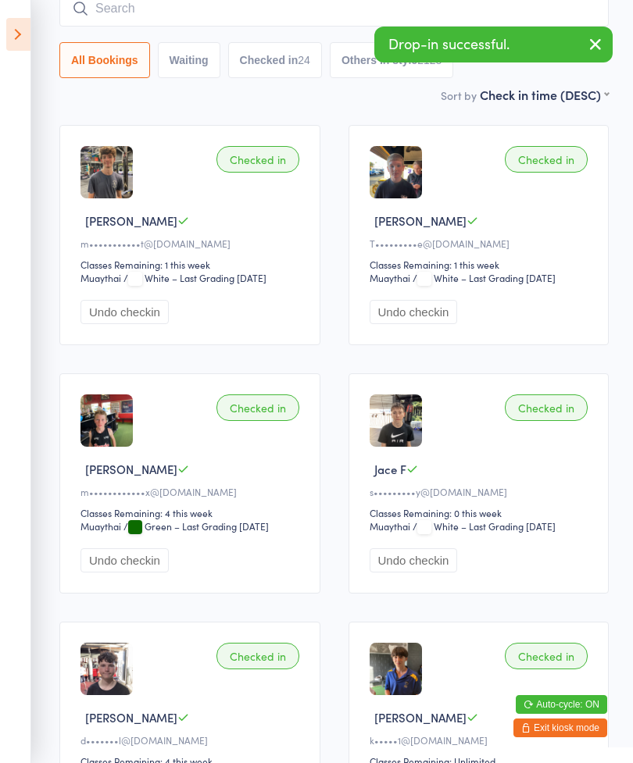
click at [132, 11] on input "search" at bounding box center [333, 9] width 549 height 36
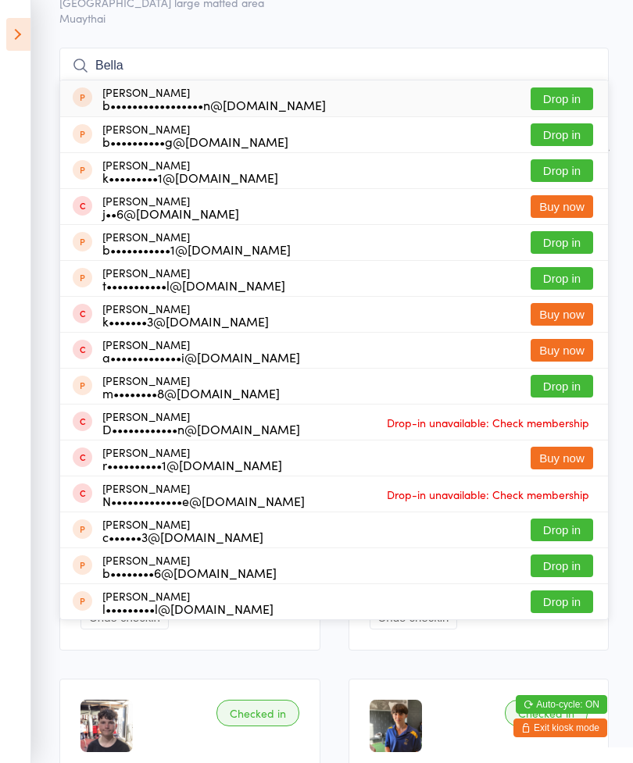
scroll to position [0, 0]
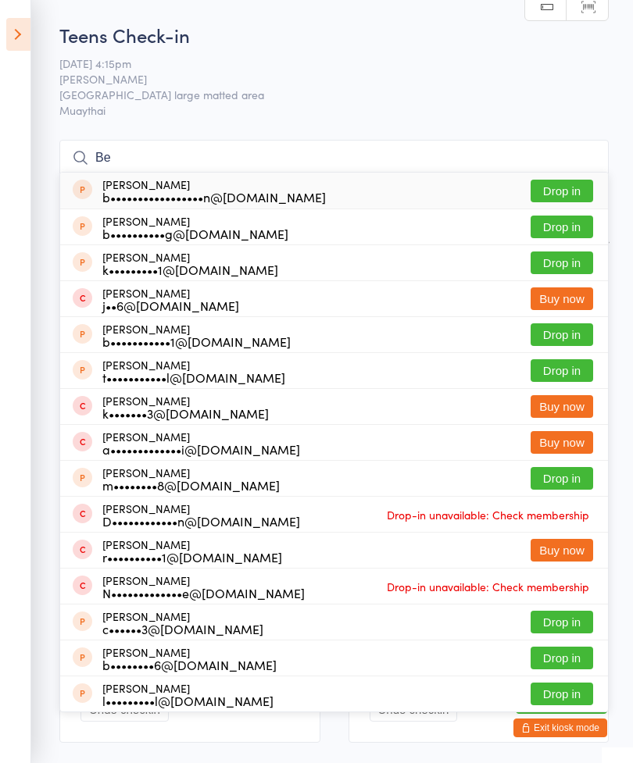
type input "B"
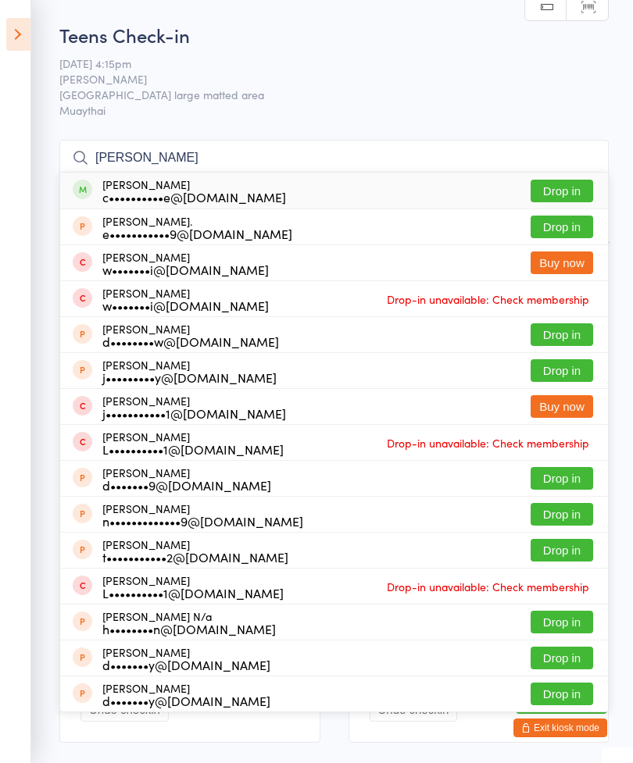
type input "Dylan murphy"
click at [565, 195] on button "Drop in" at bounding box center [561, 191] width 62 height 23
